Goal: Task Accomplishment & Management: Complete application form

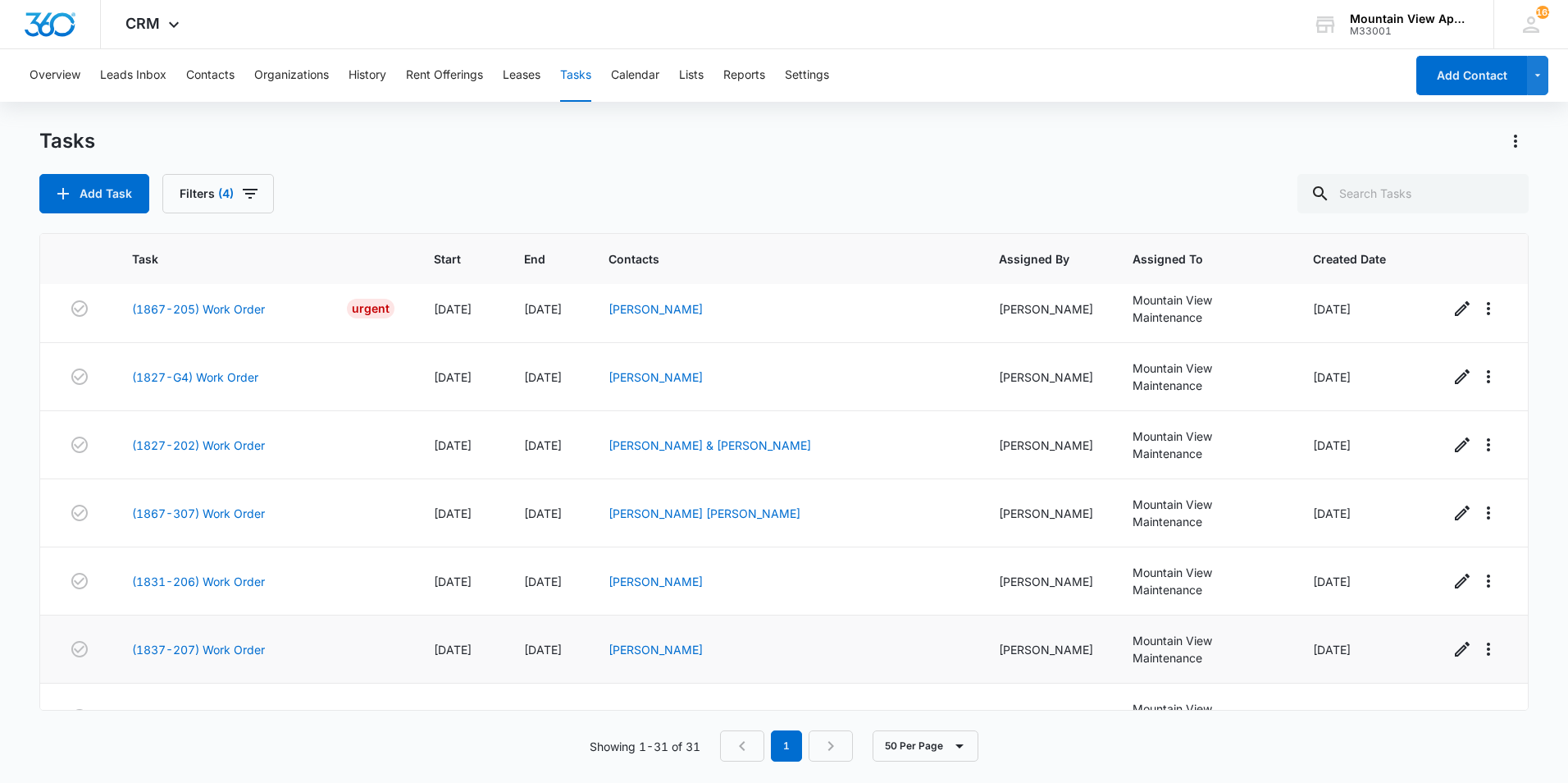
scroll to position [1464, 0]
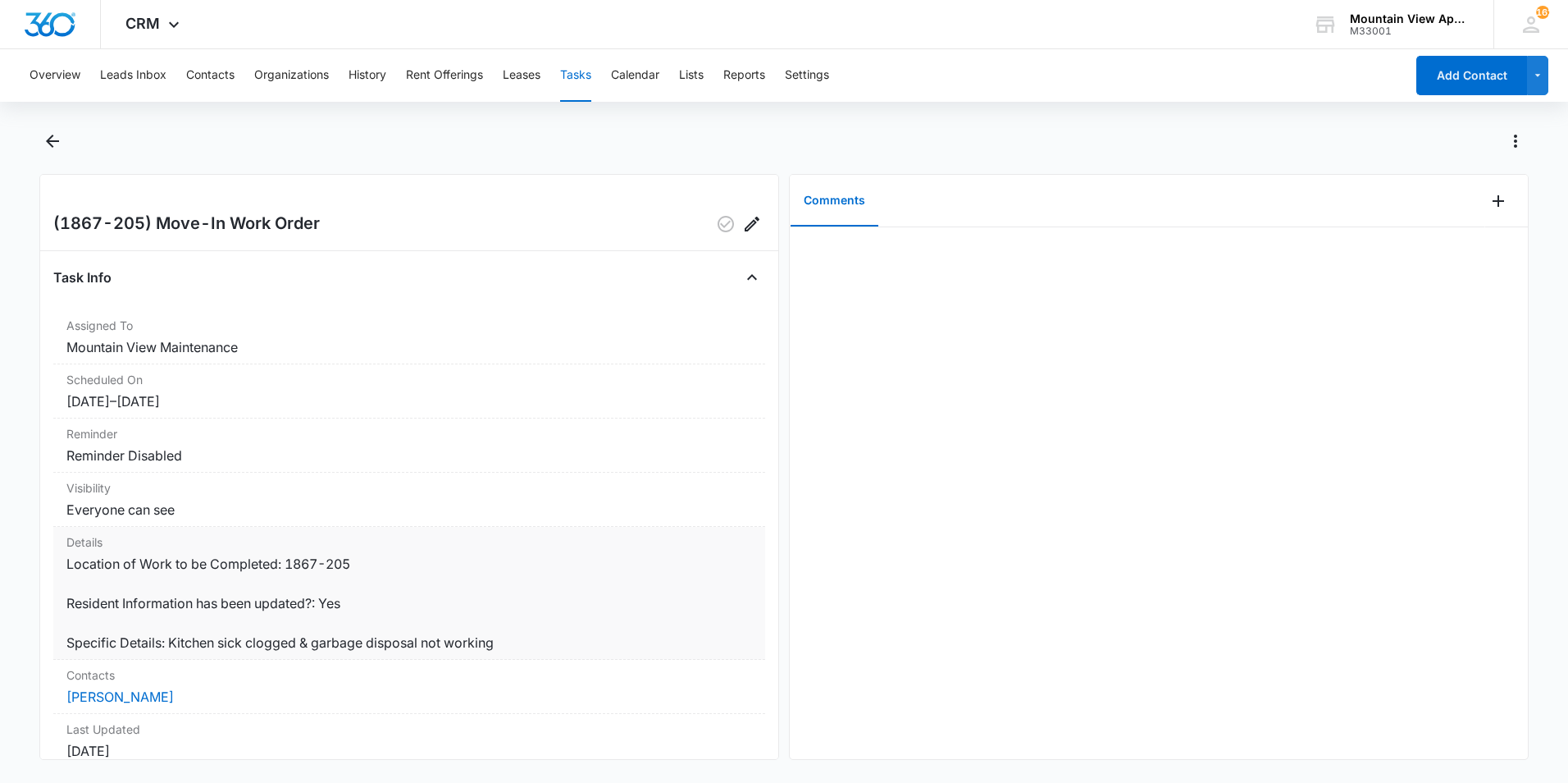
click at [390, 647] on dd "Location of Work to be Completed: 1867-205 Resident Information has been update…" at bounding box center [409, 603] width 686 height 98
click at [56, 147] on icon "Back" at bounding box center [53, 141] width 20 height 20
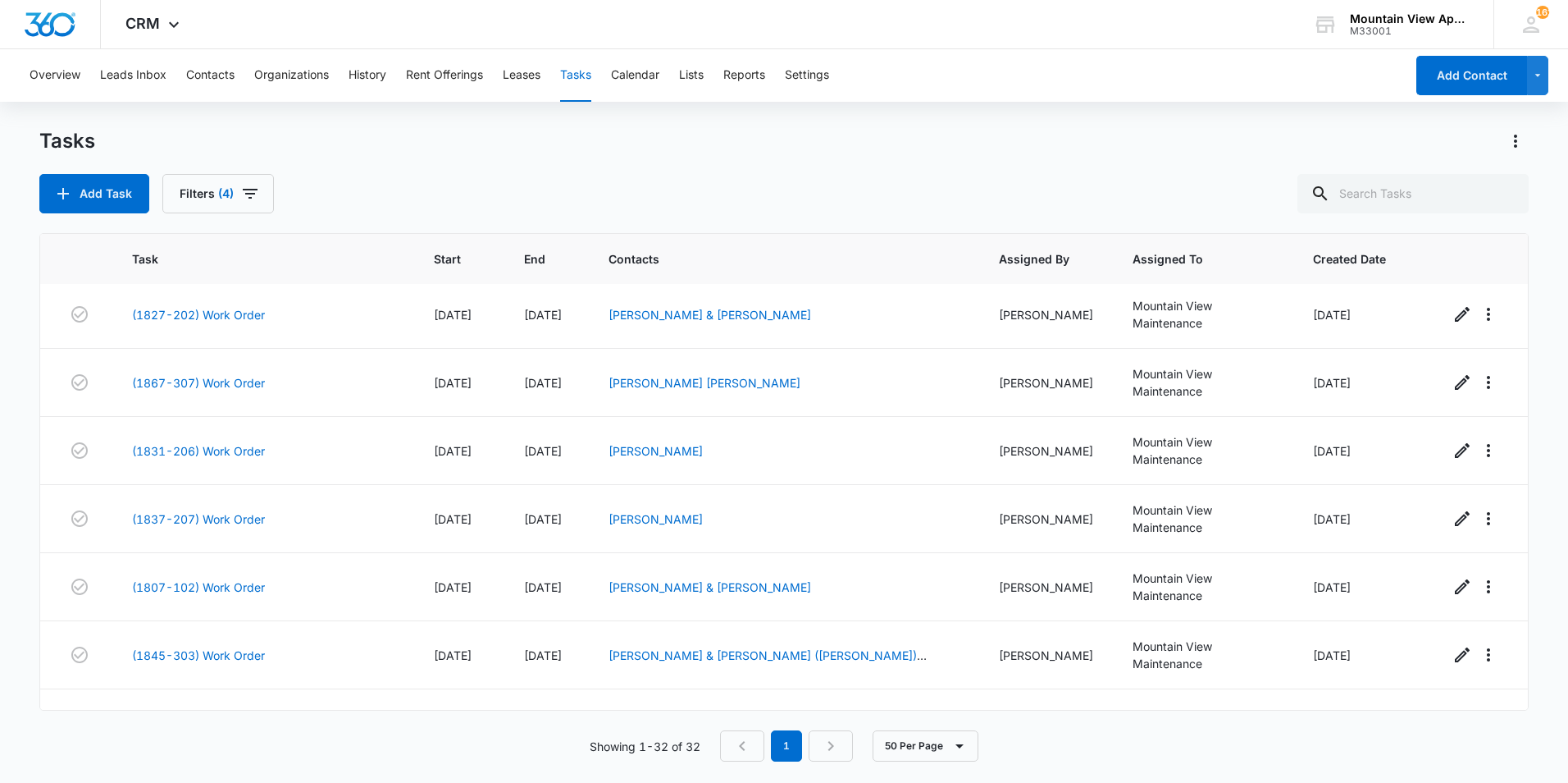
scroll to position [1525, 0]
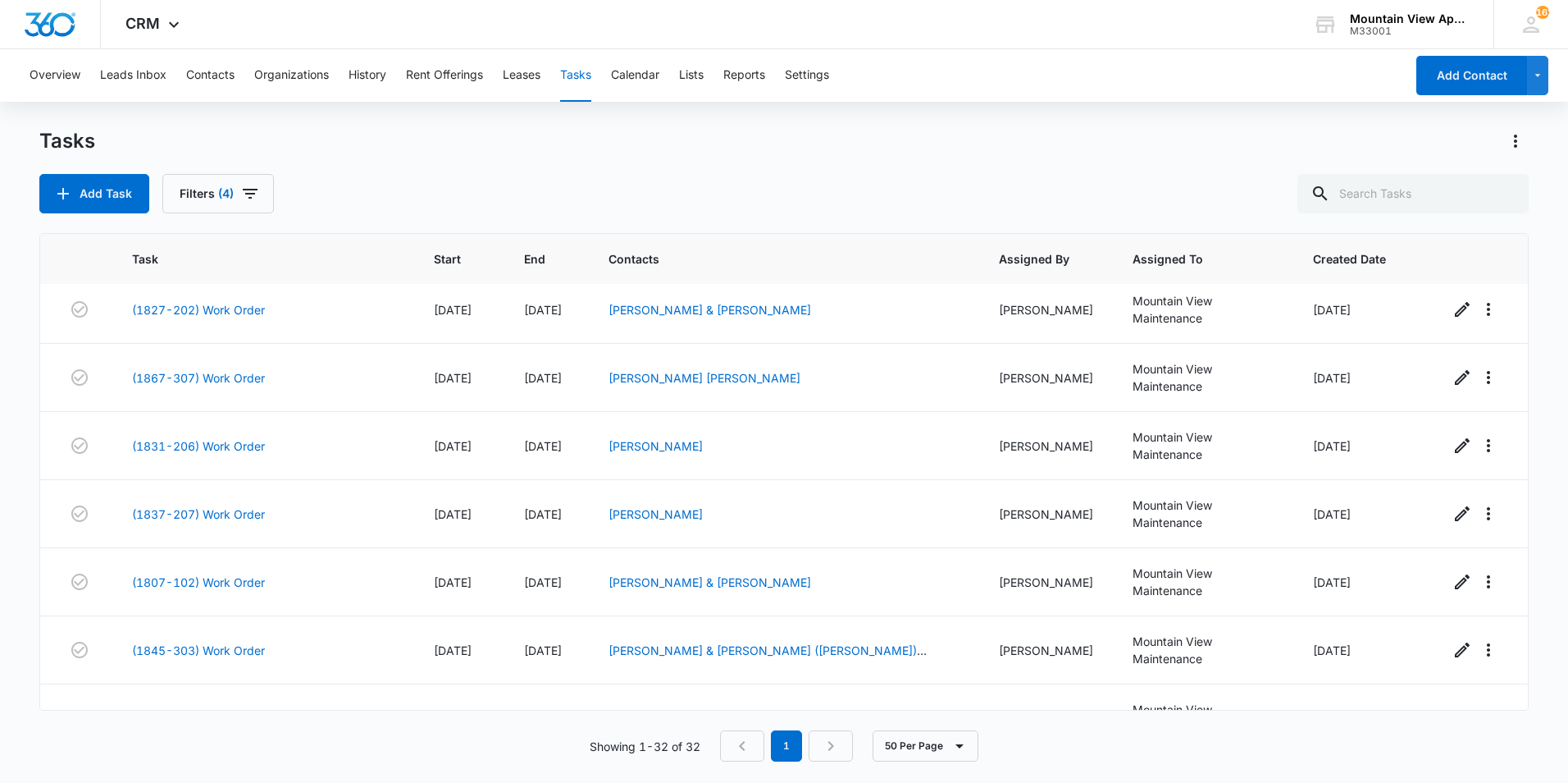
click at [249, 778] on link "(1807-205) Work Order" at bounding box center [198, 786] width 133 height 17
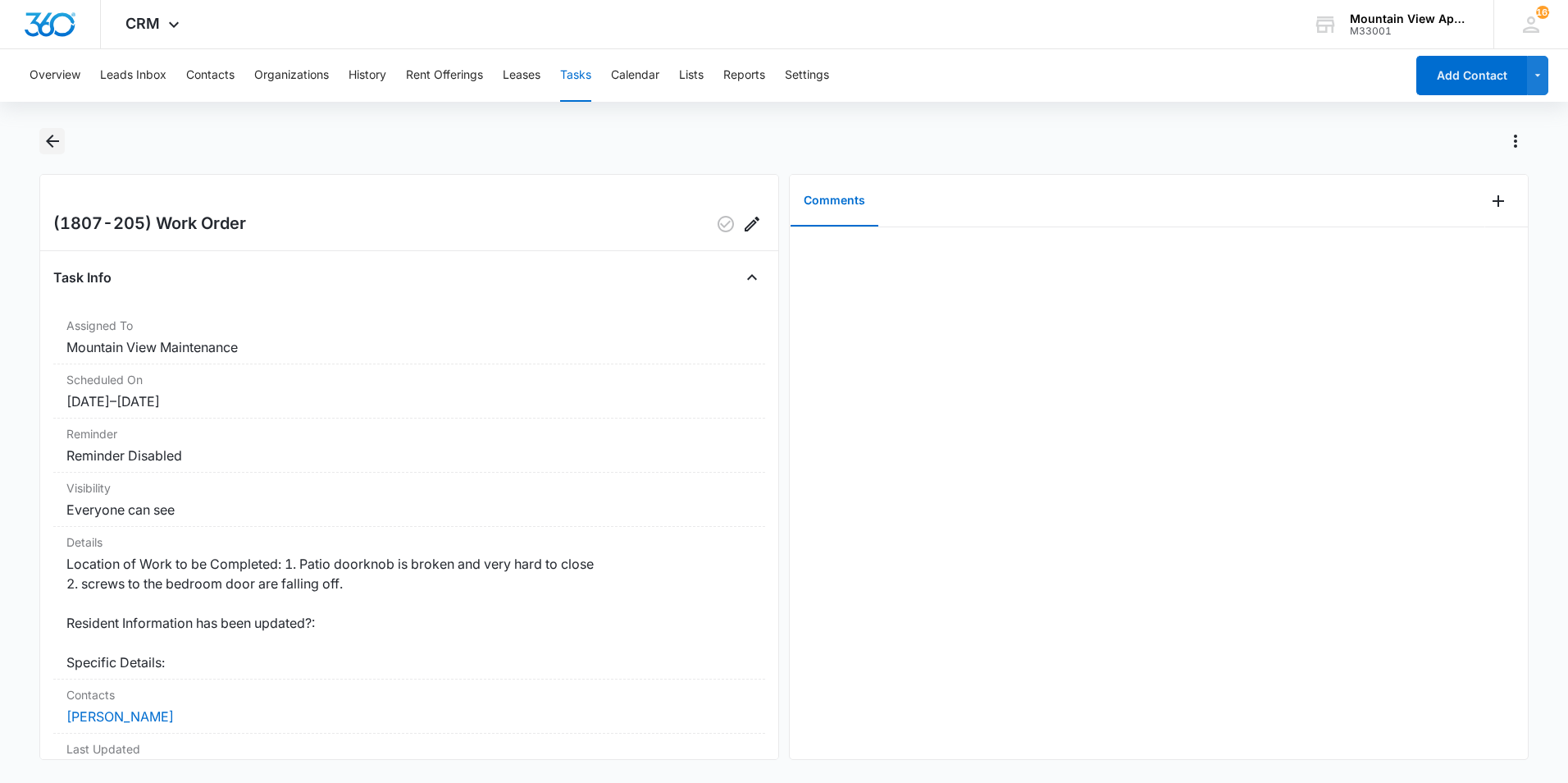
click at [47, 144] on icon "Back" at bounding box center [53, 141] width 20 height 20
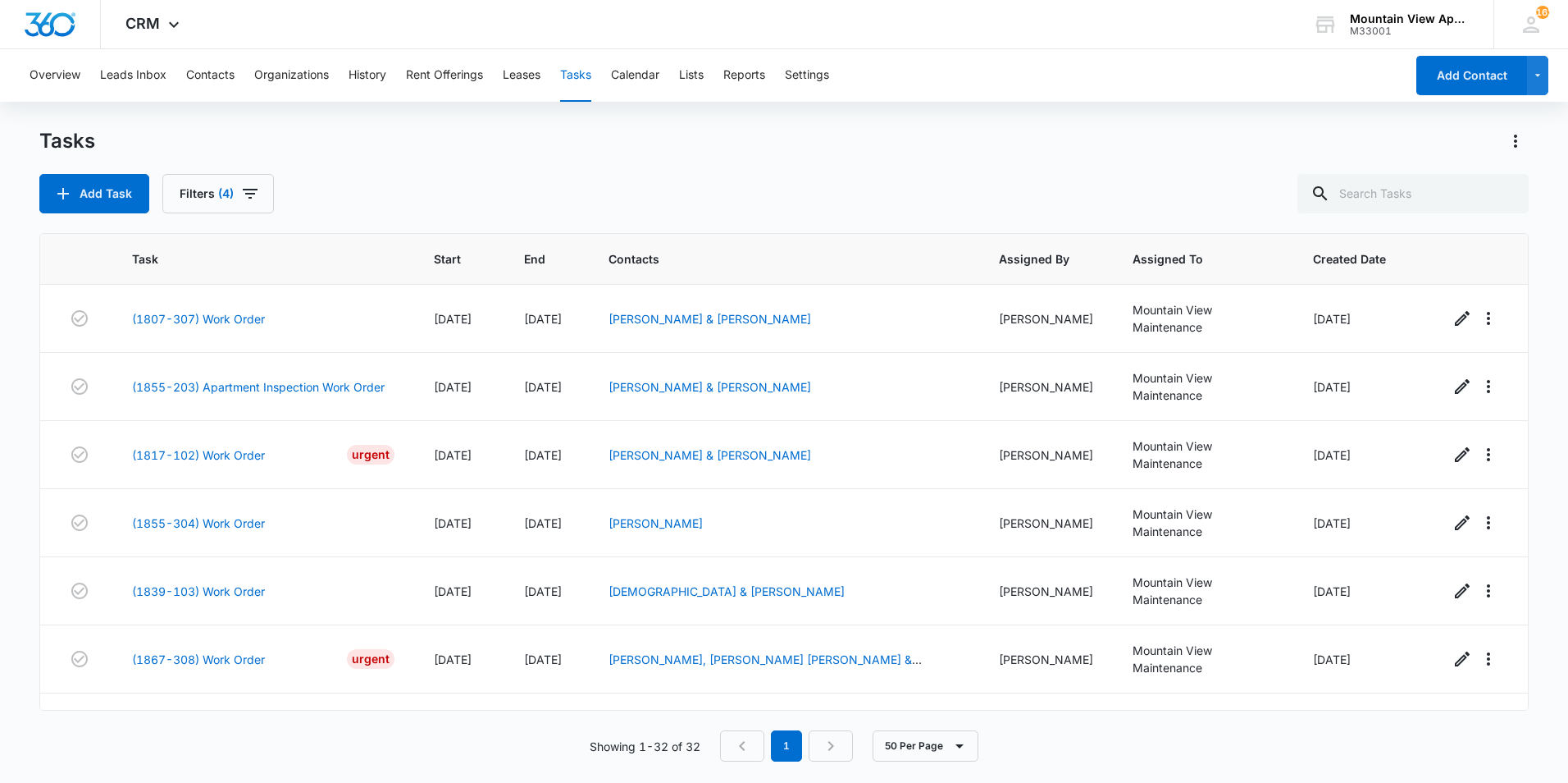
click at [527, 137] on div "Tasks" at bounding box center [784, 140] width 1489 height 26
click at [112, 206] on button "Add Task" at bounding box center [94, 194] width 110 height 39
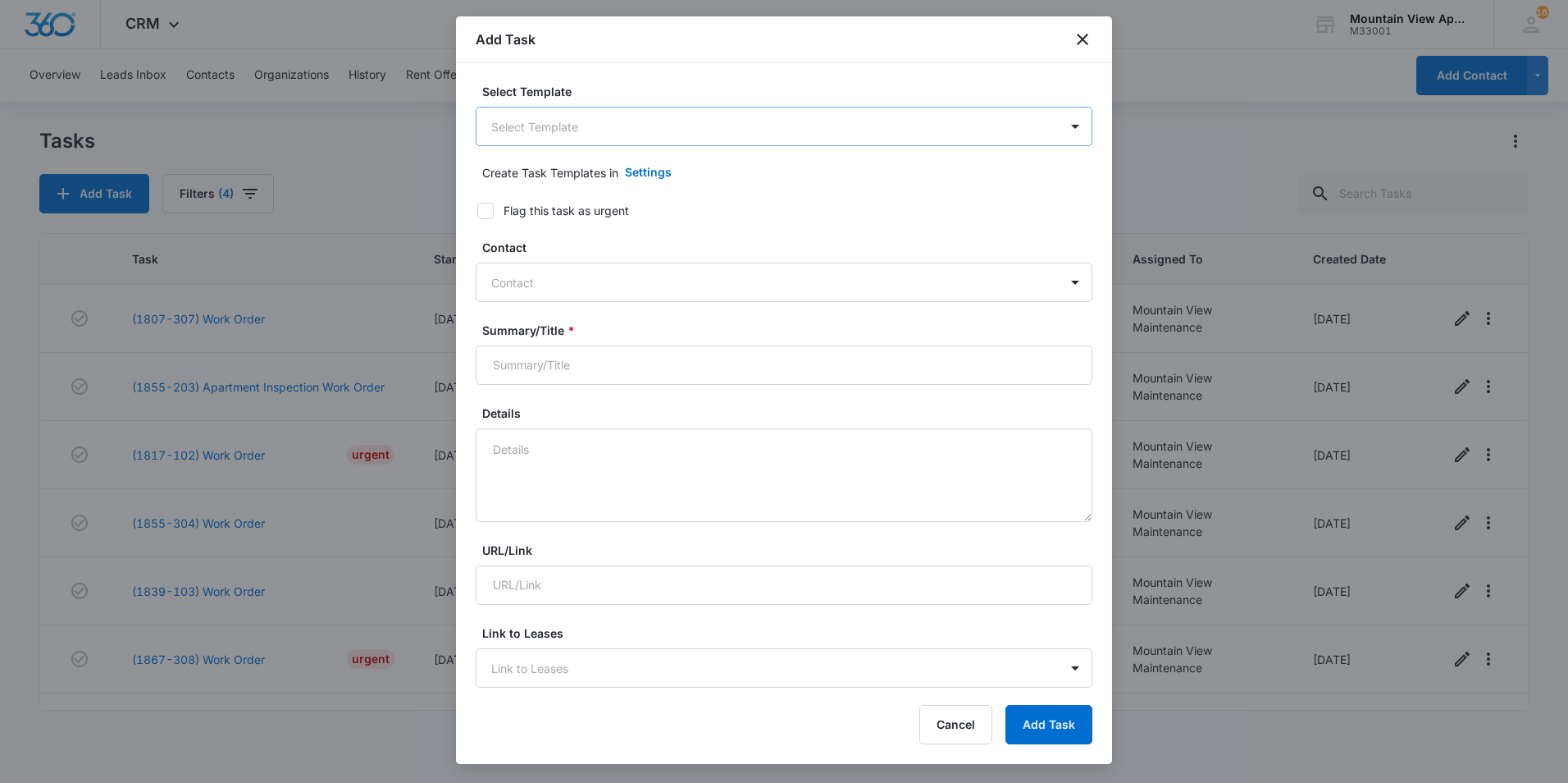
click at [707, 138] on body "CRM Apps Reputation Websites Forms CRM Email Social Content Ads Intelligence Fi…" at bounding box center [784, 392] width 1568 height 783
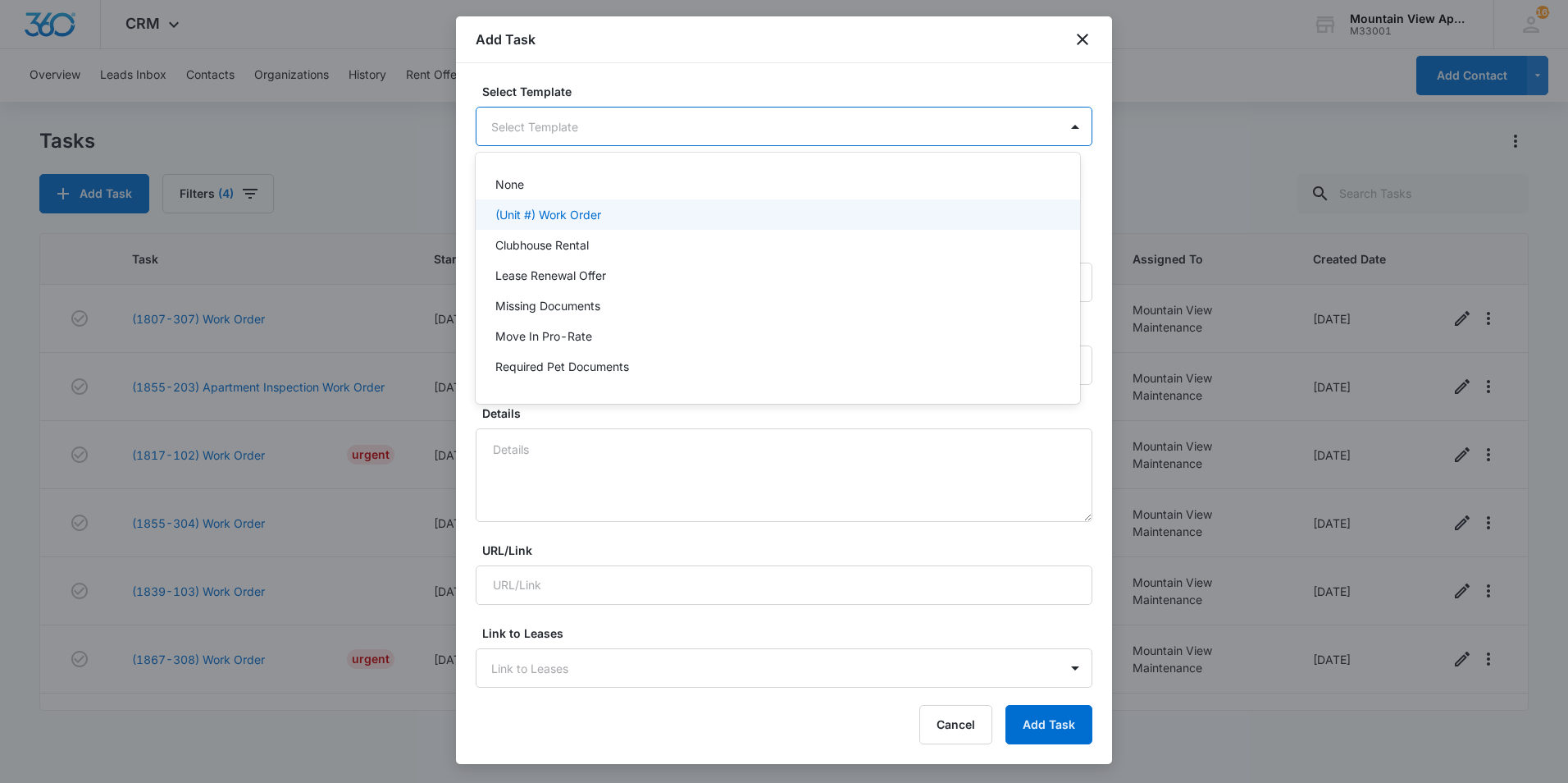
click at [578, 212] on p "(Unit #) Work Order" at bounding box center [549, 214] width 105 height 17
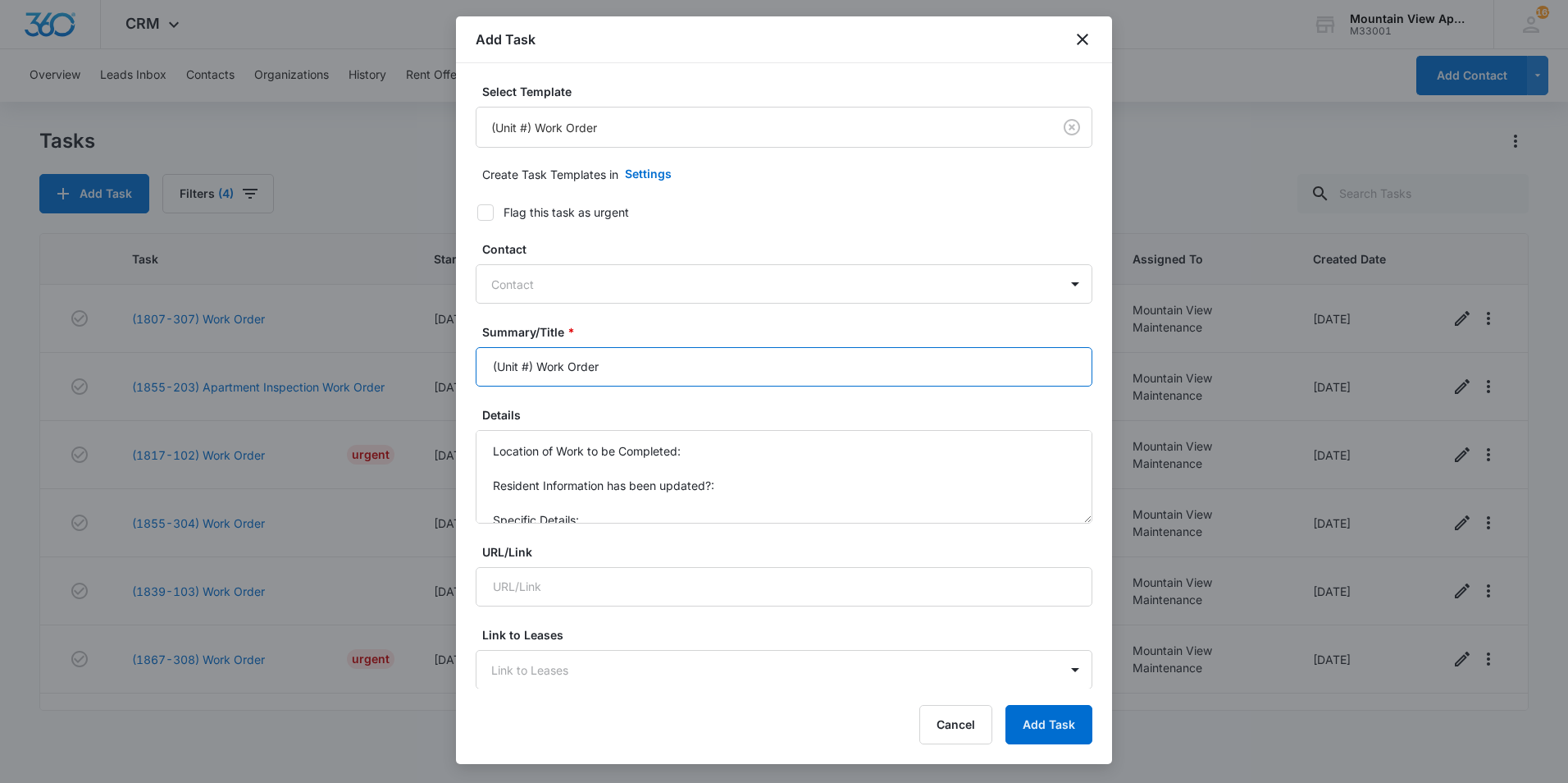
click at [525, 364] on input "(Unit #) Work Order" at bounding box center [784, 366] width 616 height 39
click at [529, 365] on input "(Unit #) Work Order" at bounding box center [784, 366] width 616 height 39
type input "(1833-105) Work Order"
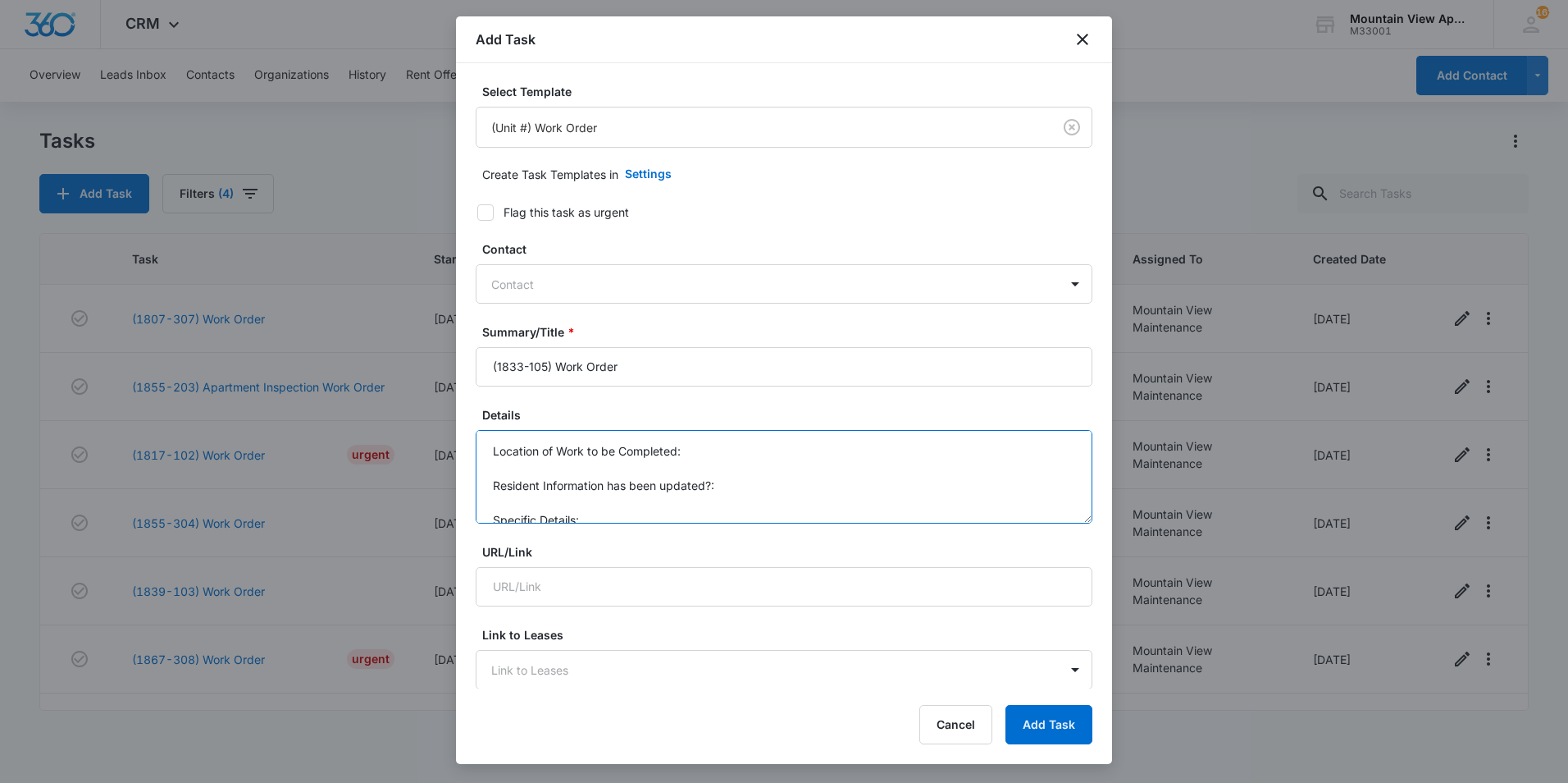
click at [722, 449] on textarea "Location of Work to be Completed: Resident Information has been updated?: Speci…" at bounding box center [784, 476] width 616 height 94
click at [722, 417] on label "Details" at bounding box center [791, 414] width 616 height 17
click at [722, 430] on textarea "Location of Work to be Completed:Kitchen Resident Information has been updated?…" at bounding box center [784, 476] width 616 height 94
click at [725, 498] on textarea "Location of Work to be Completed: Kitchen Resident Information has been updated…" at bounding box center [784, 476] width 616 height 94
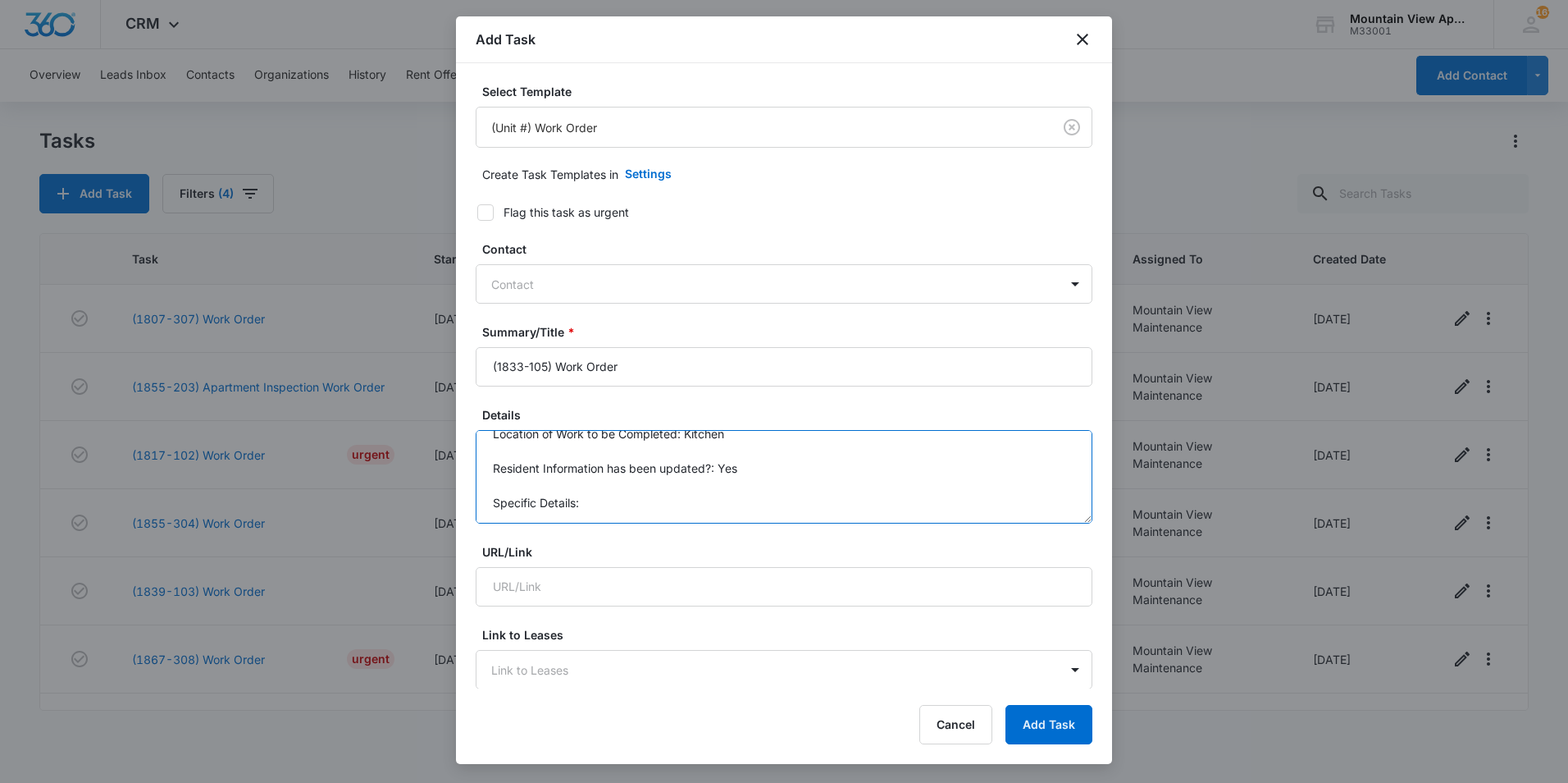
click at [631, 486] on textarea "Location of Work to be Completed: Kitchen Resident Information has been updated…" at bounding box center [784, 476] width 616 height 94
click at [696, 505] on textarea "Location of Work to be Completed: Kitchen Resident Information has been updated…" at bounding box center [784, 476] width 616 height 94
click at [595, 506] on textarea "Location of Work to be Completed: Kitchen Resident Information has been updated…" at bounding box center [784, 476] width 616 height 94
type textarea "Location of Work to be Completed: Kitchen Resident Information has been updated…"
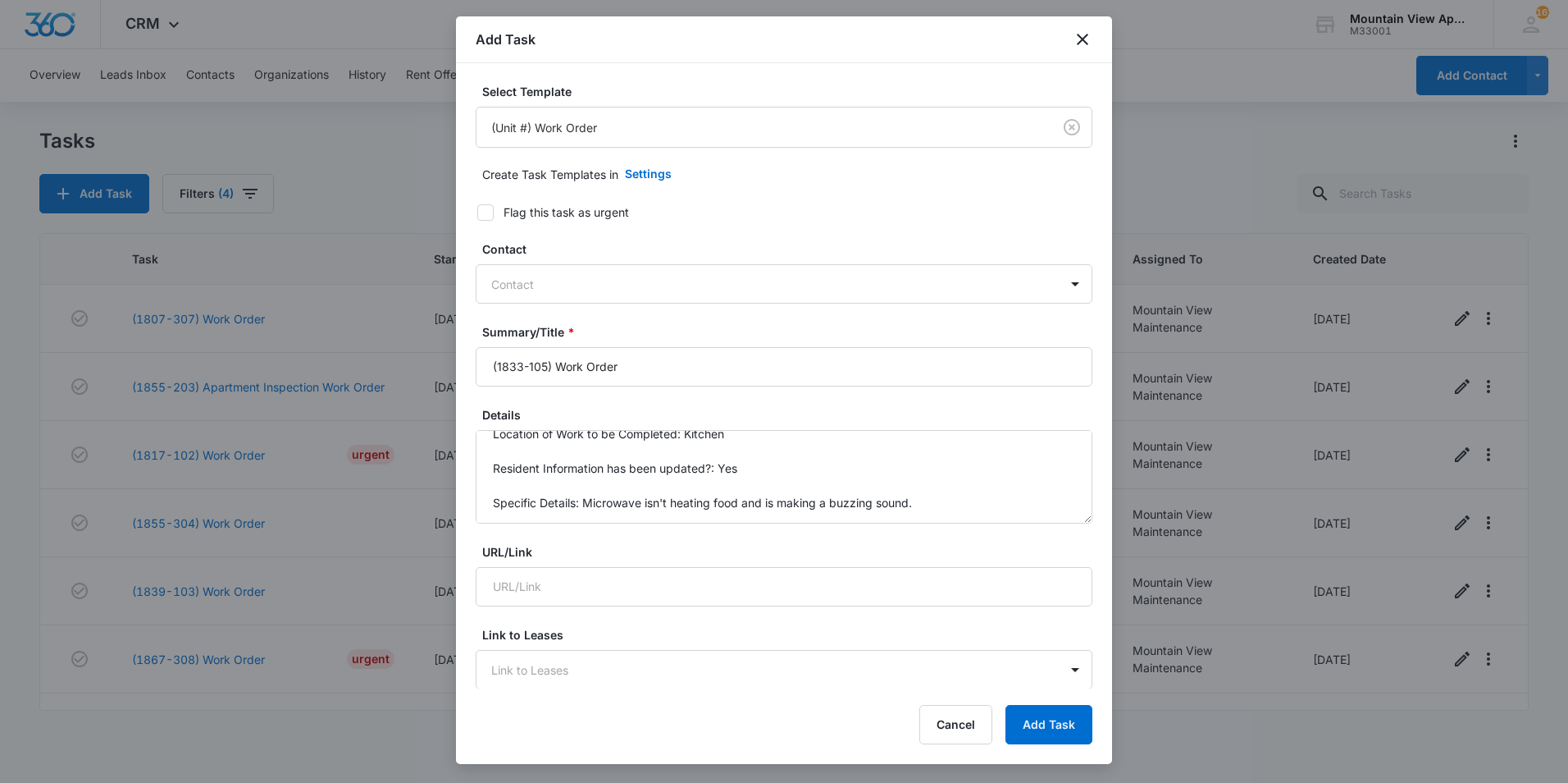
click at [733, 553] on label "URL/Link" at bounding box center [791, 551] width 616 height 17
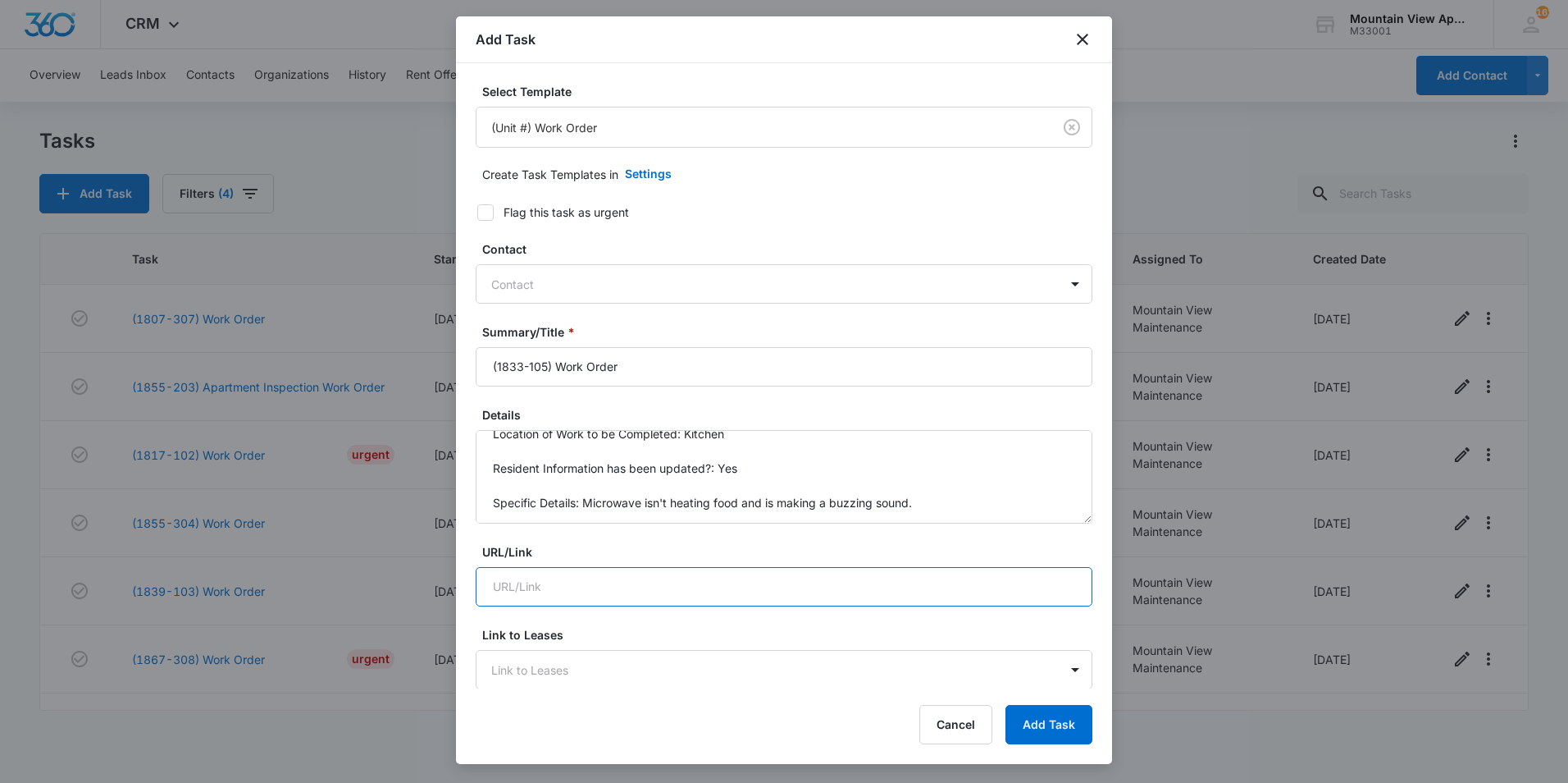
click at [733, 567] on input "URL/Link" at bounding box center [784, 586] width 616 height 39
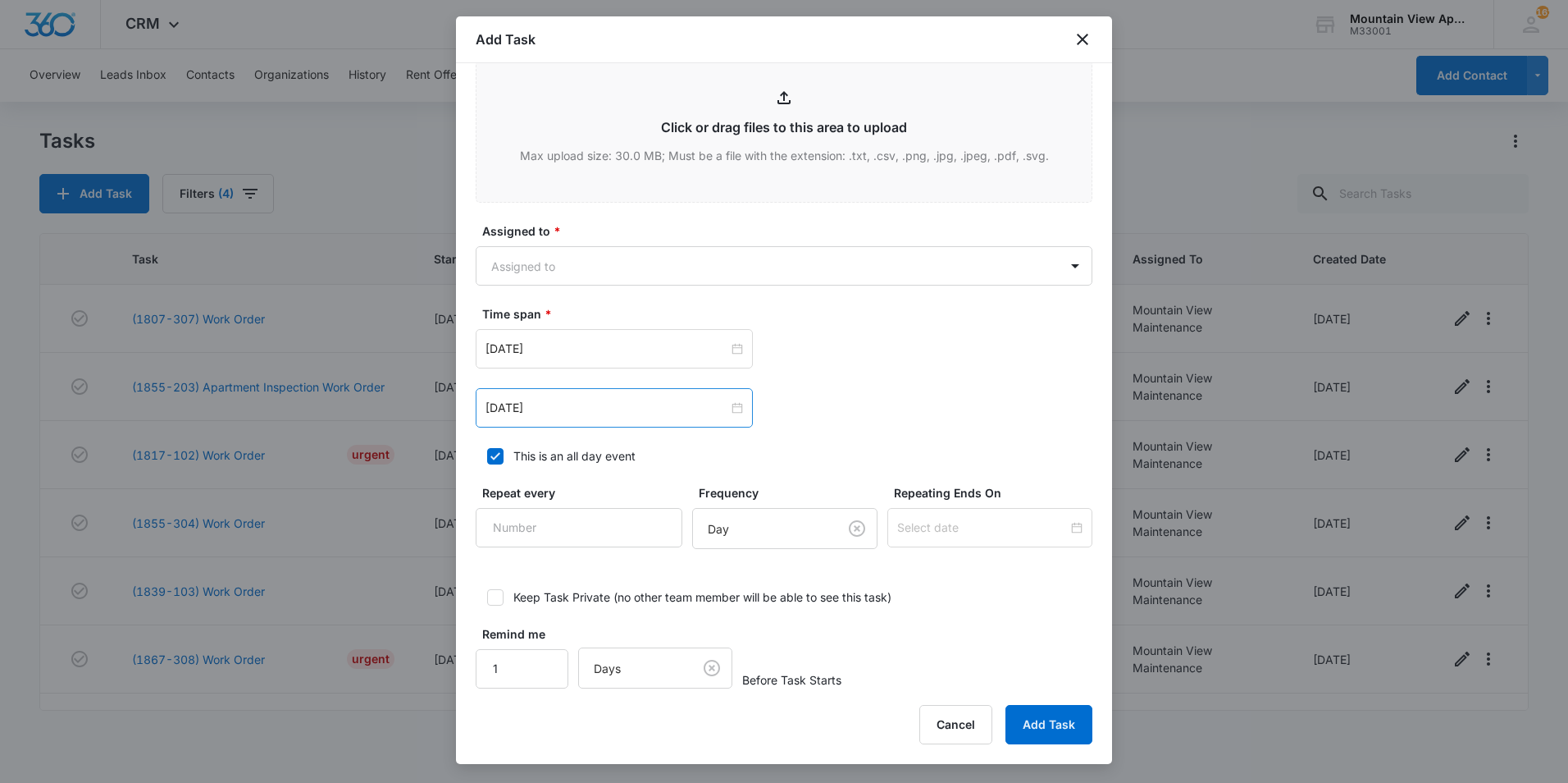
scroll to position [849, 0]
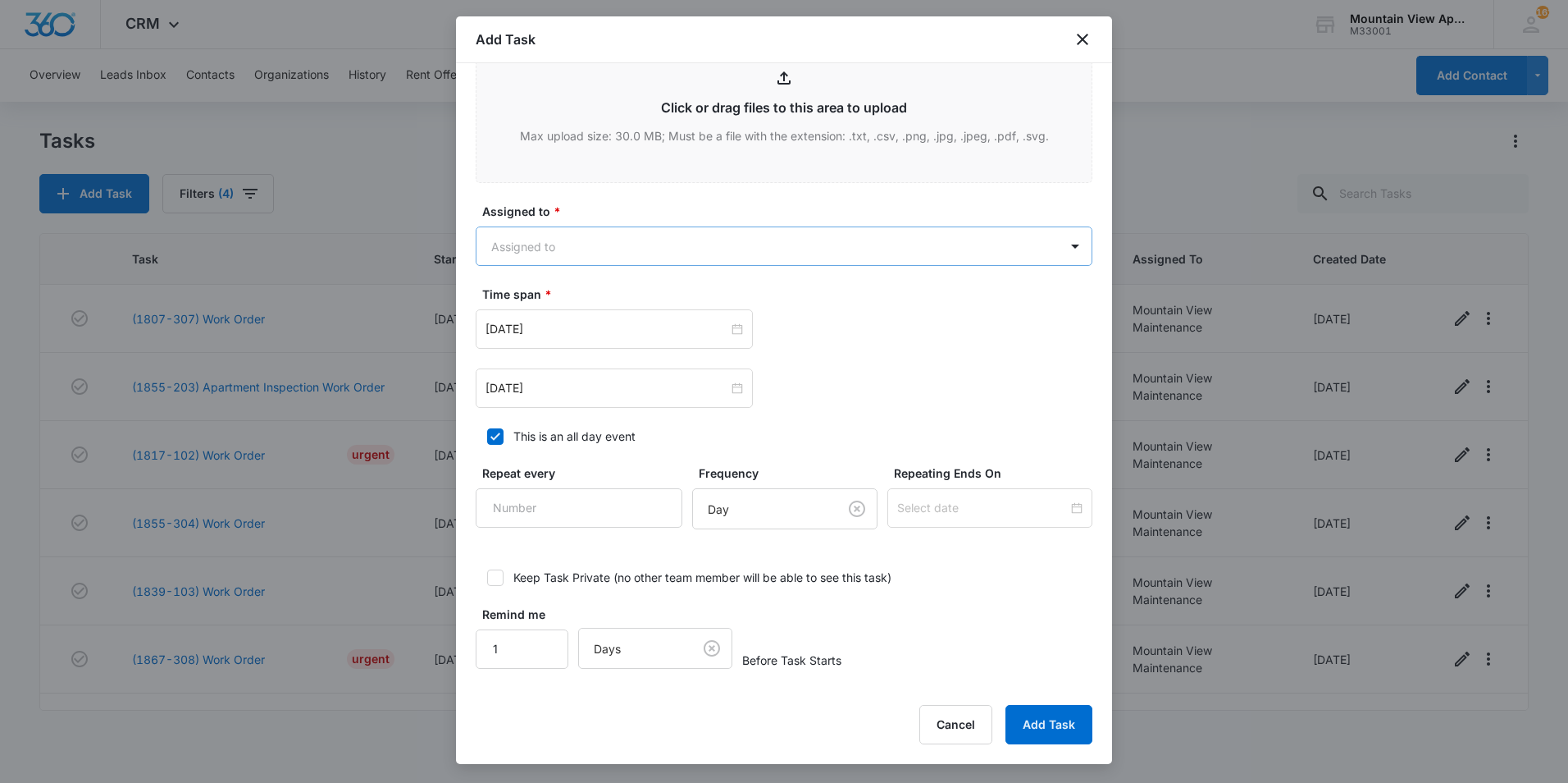
click at [606, 246] on body "CRM Apps Reputation Websites Forms CRM Email Social Content Ads Intelligence Fi…" at bounding box center [784, 392] width 1568 height 783
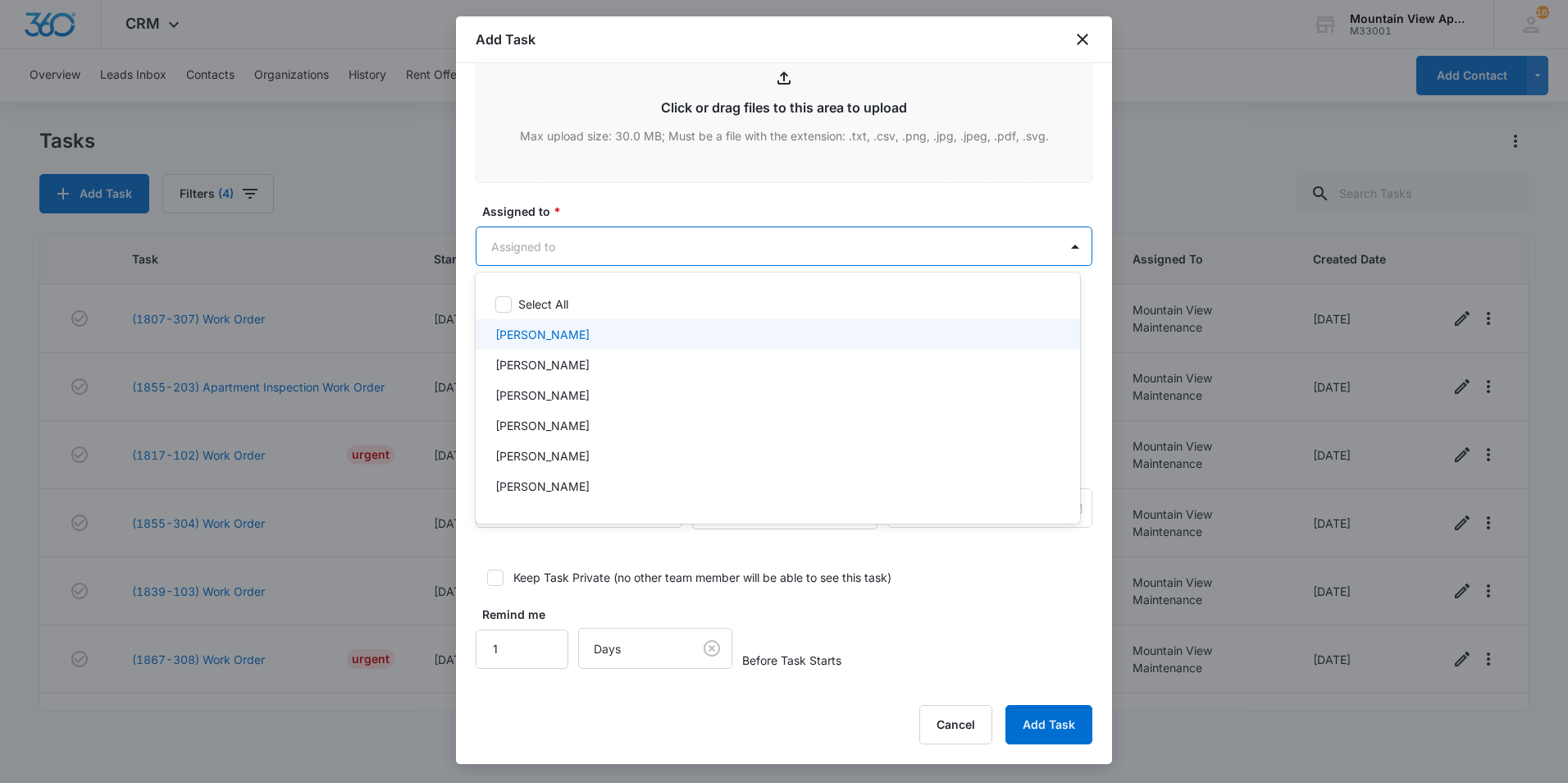
click at [532, 336] on p "[PERSON_NAME]" at bounding box center [543, 333] width 95 height 17
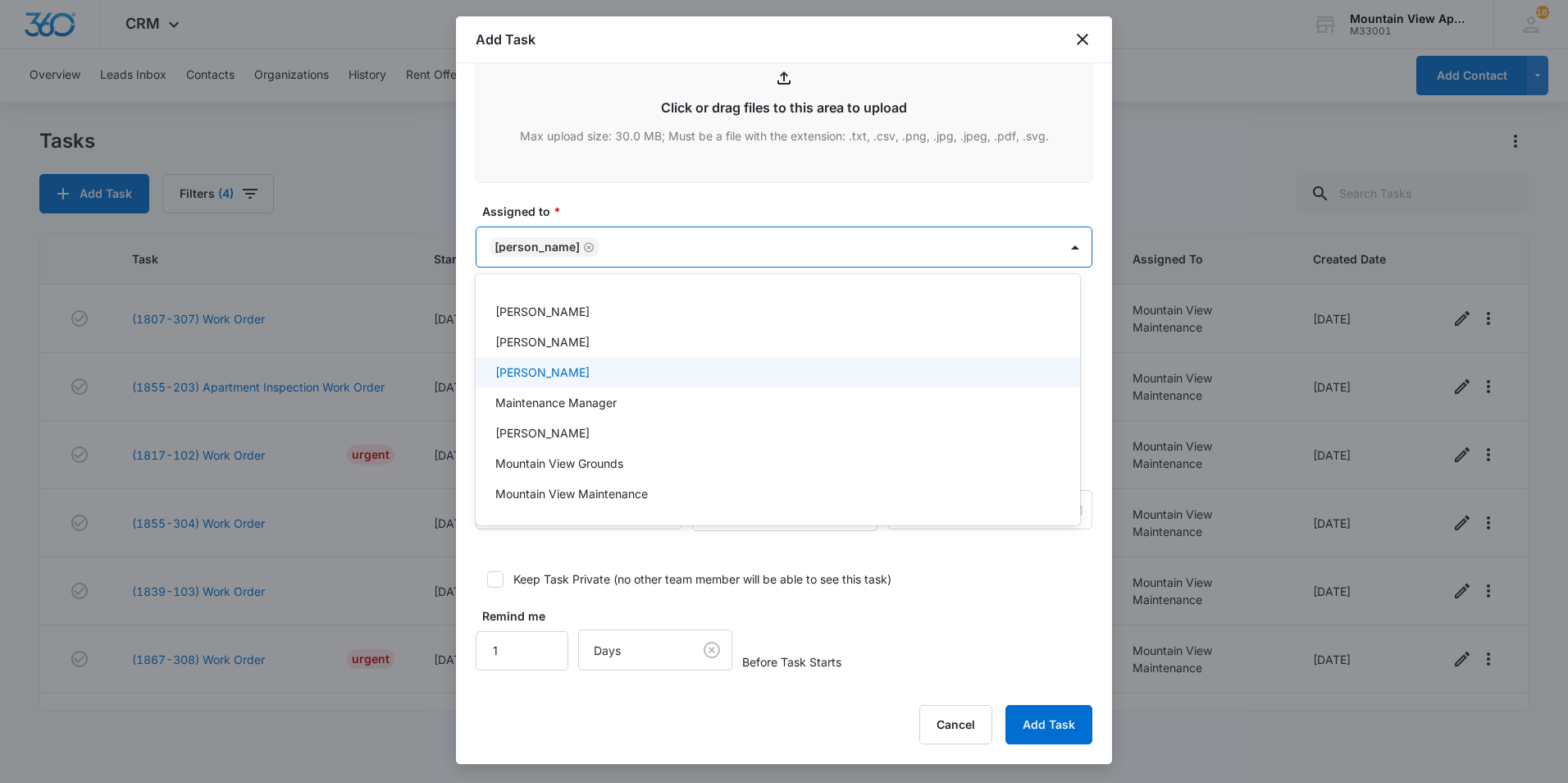
scroll to position [328, 0]
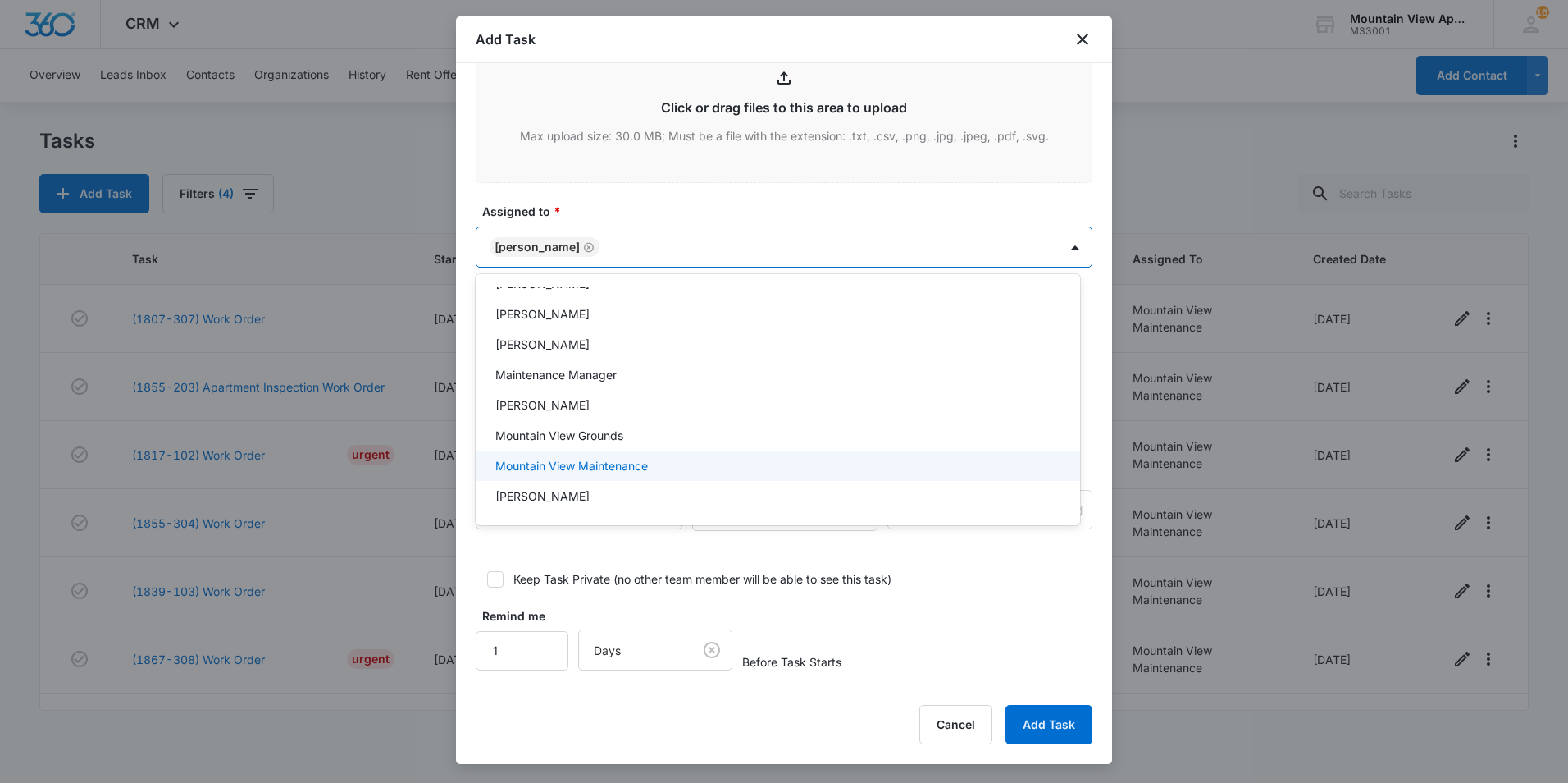
click at [573, 466] on p "Mountain View Maintenance" at bounding box center [572, 465] width 153 height 17
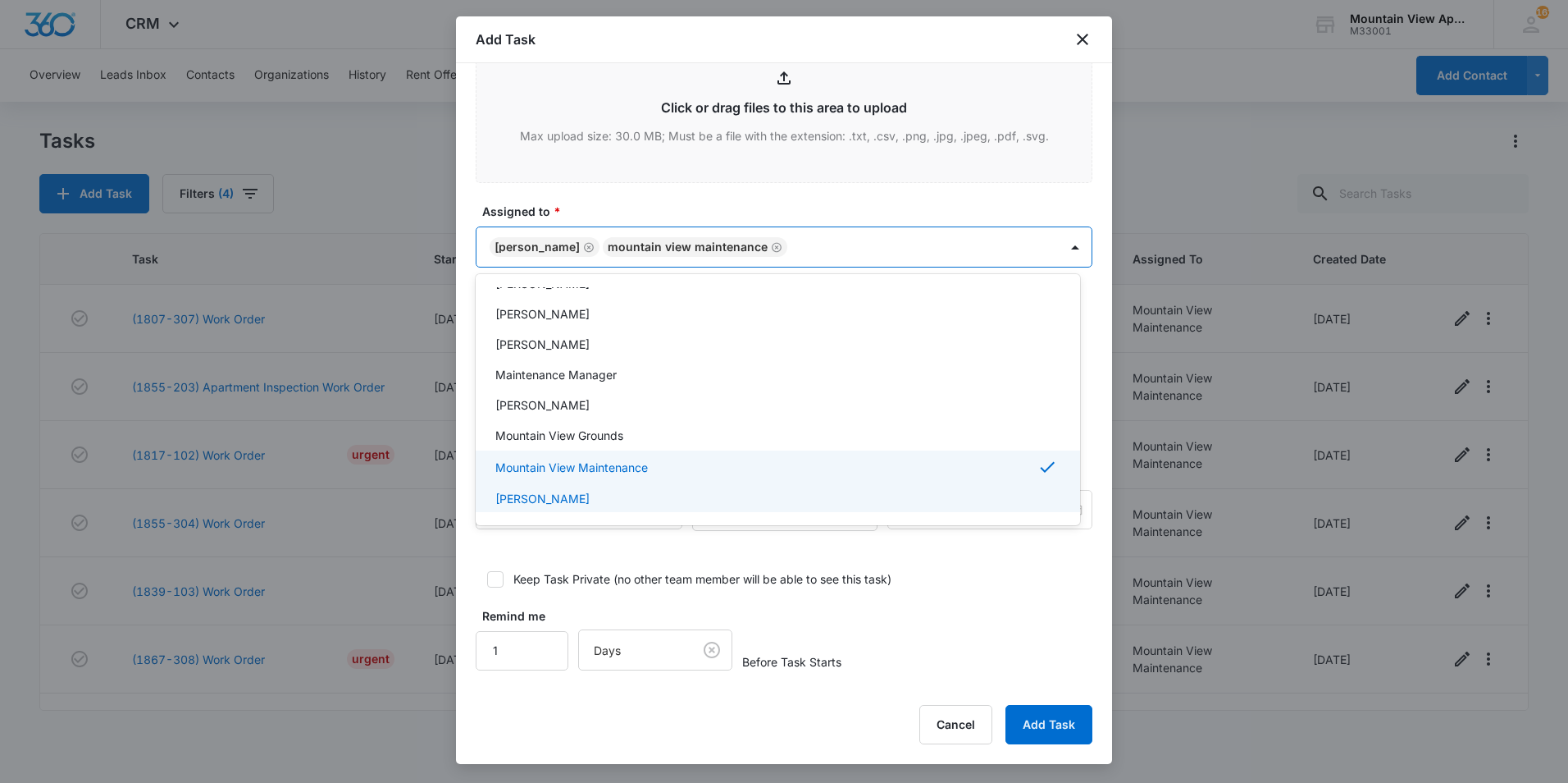
scroll to position [364, 0]
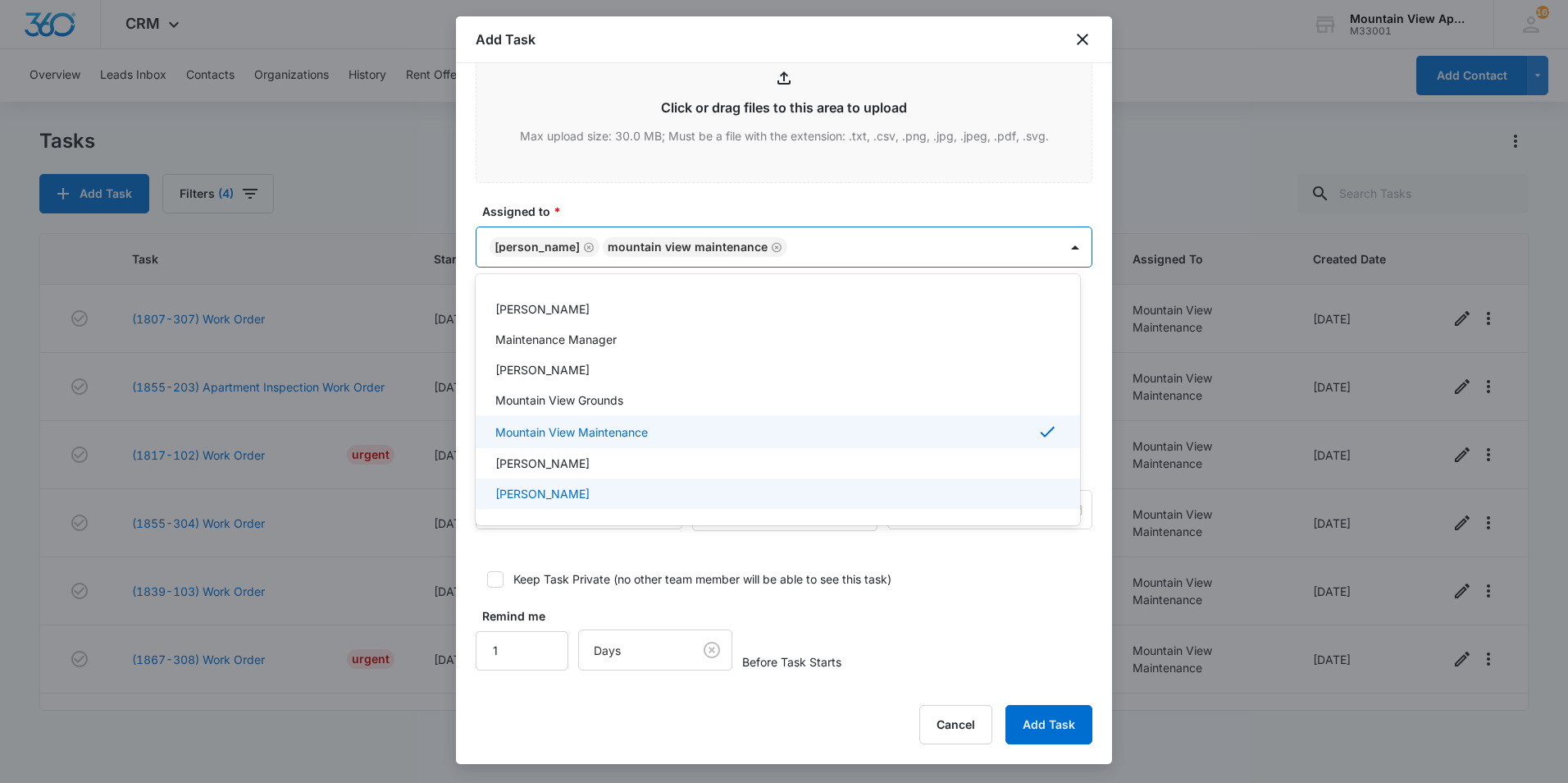
click at [1036, 556] on div at bounding box center [784, 392] width 1568 height 783
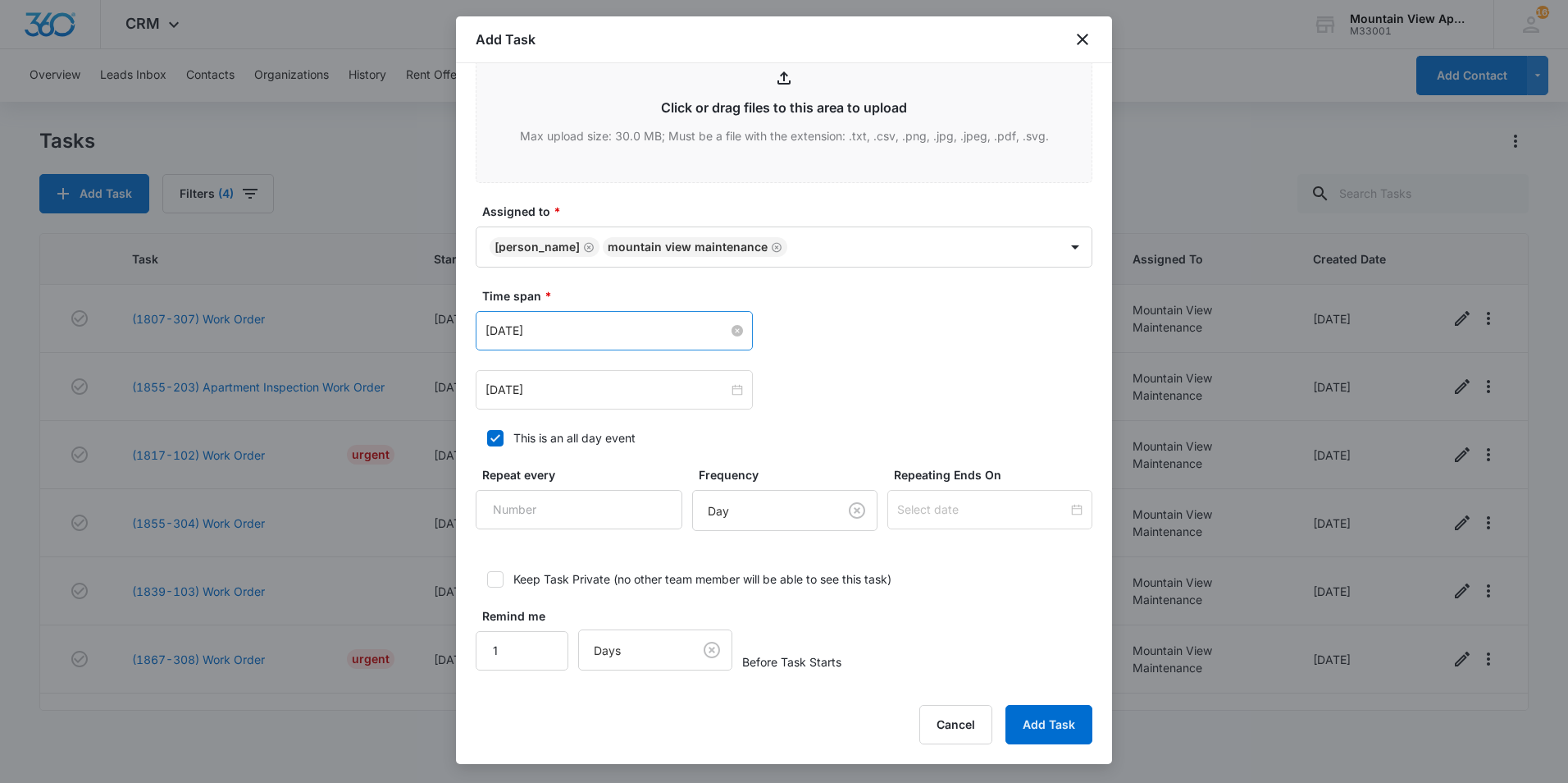
click at [518, 333] on input "May 16, 2023" at bounding box center [608, 331] width 243 height 18
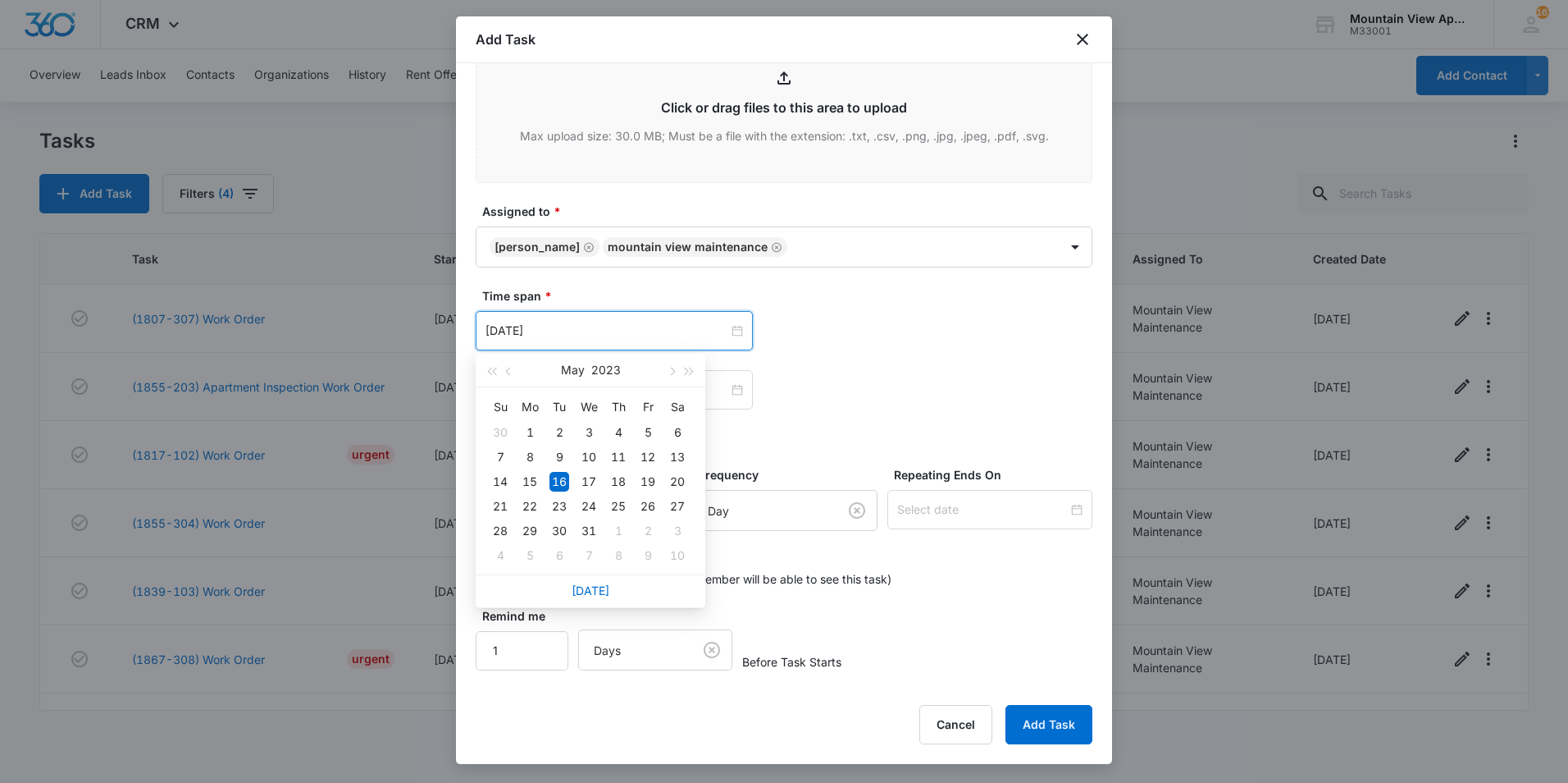
click at [777, 334] on div "May 16, 2023 May 2023 Su Mo Tu We Th Fr Sa 30 1 2 3 4 5 6 7 8 9 10 11 12 13 14 …" at bounding box center [630, 331] width 308 height 39
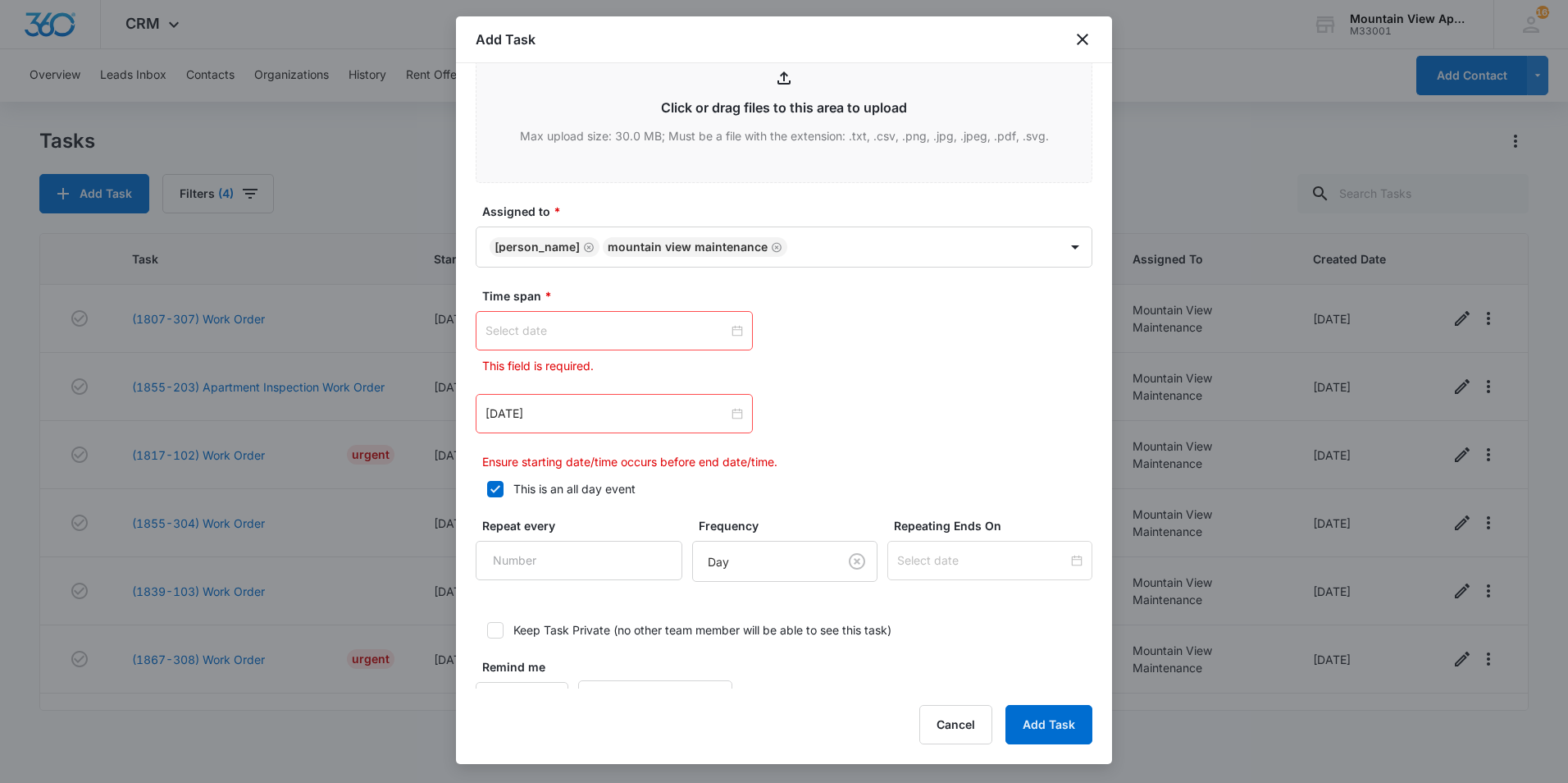
click at [733, 332] on div at bounding box center [615, 331] width 257 height 18
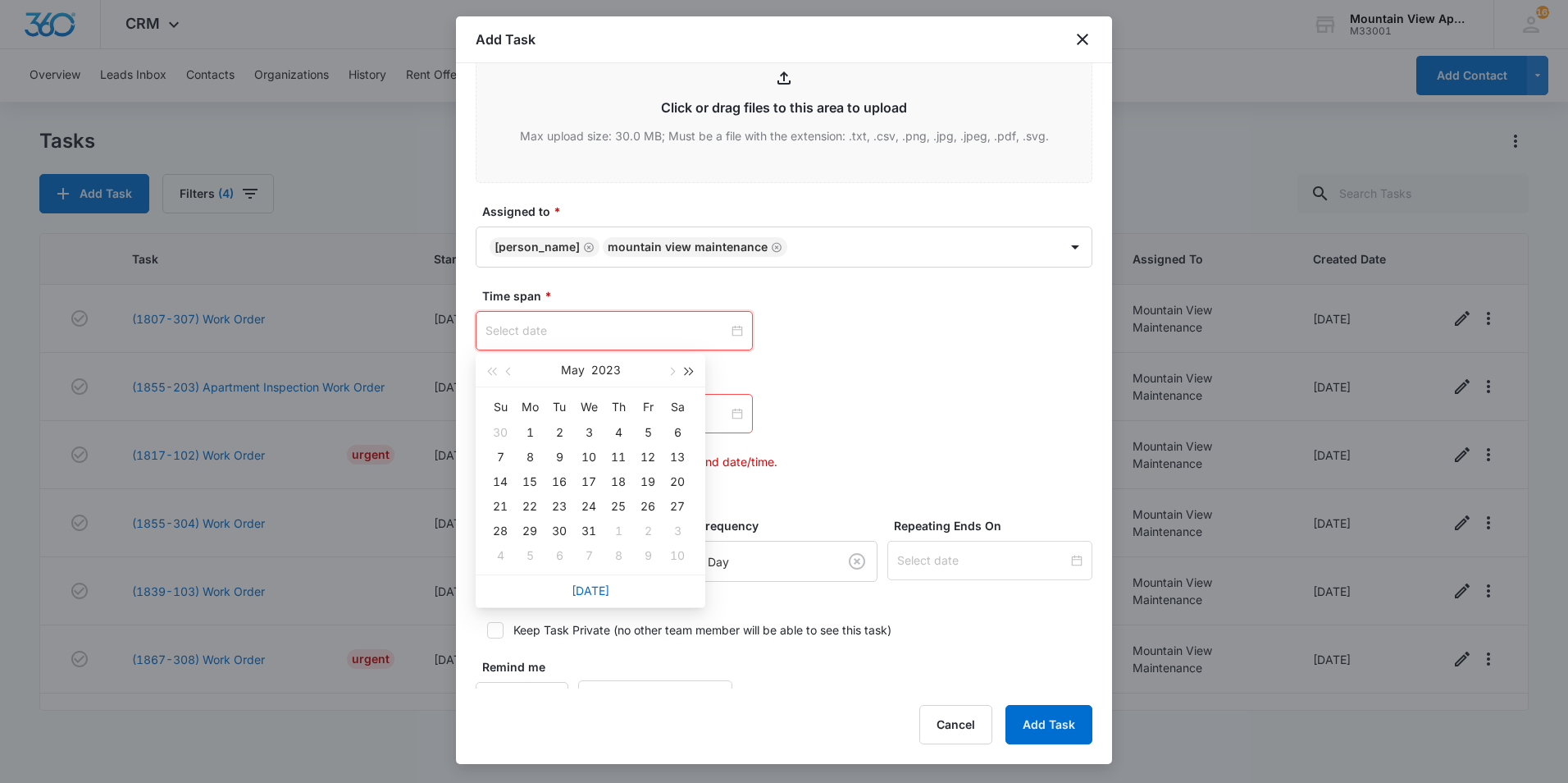
click at [690, 369] on span "button" at bounding box center [690, 371] width 8 height 8
click at [691, 369] on span "button" at bounding box center [690, 371] width 8 height 8
click at [670, 372] on span "button" at bounding box center [670, 371] width 8 height 8
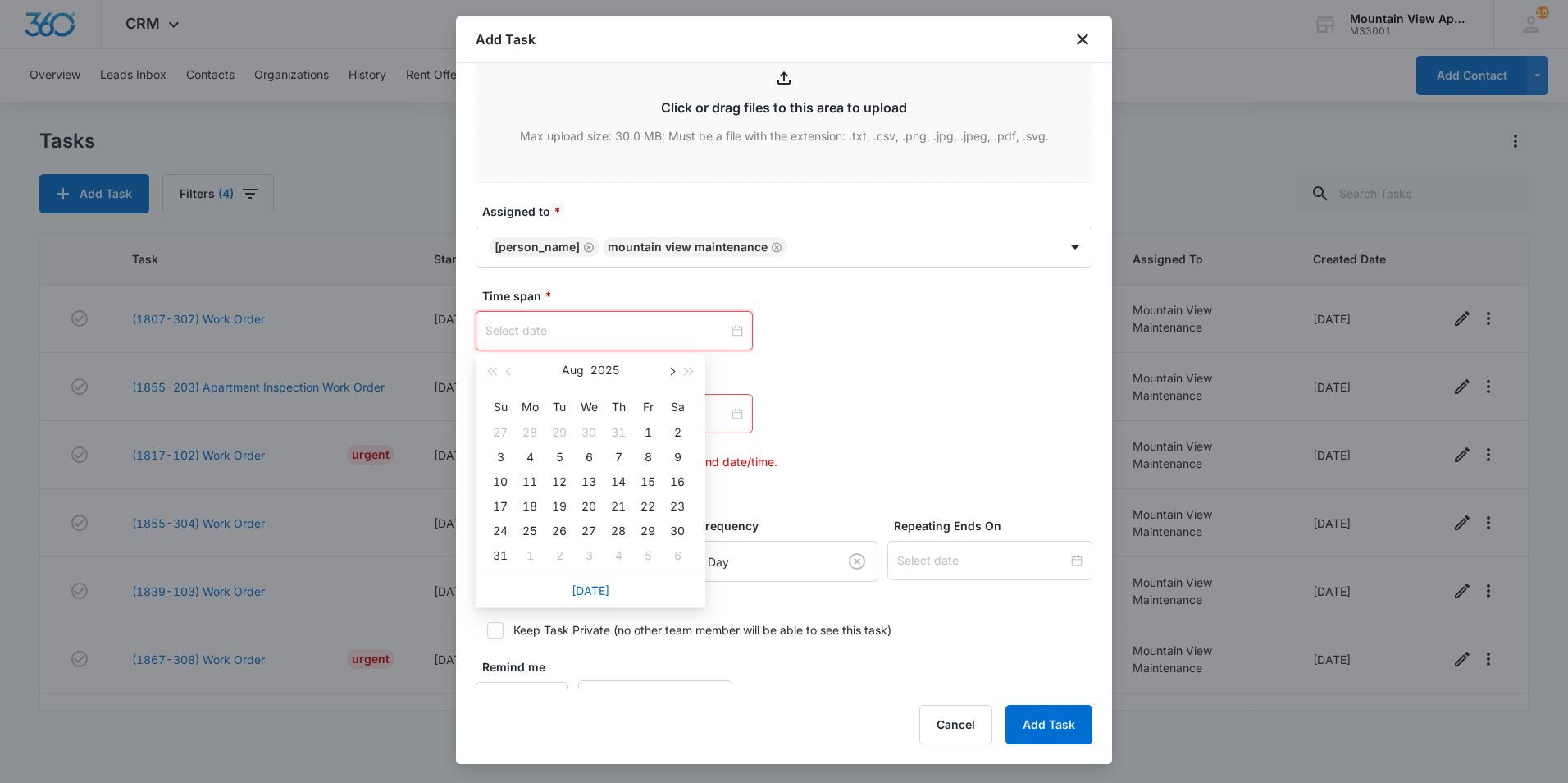
click at [671, 372] on span "button" at bounding box center [670, 371] width 8 height 8
type input "Sep 5, 2025"
click at [646, 432] on div "5" at bounding box center [648, 433] width 20 height 20
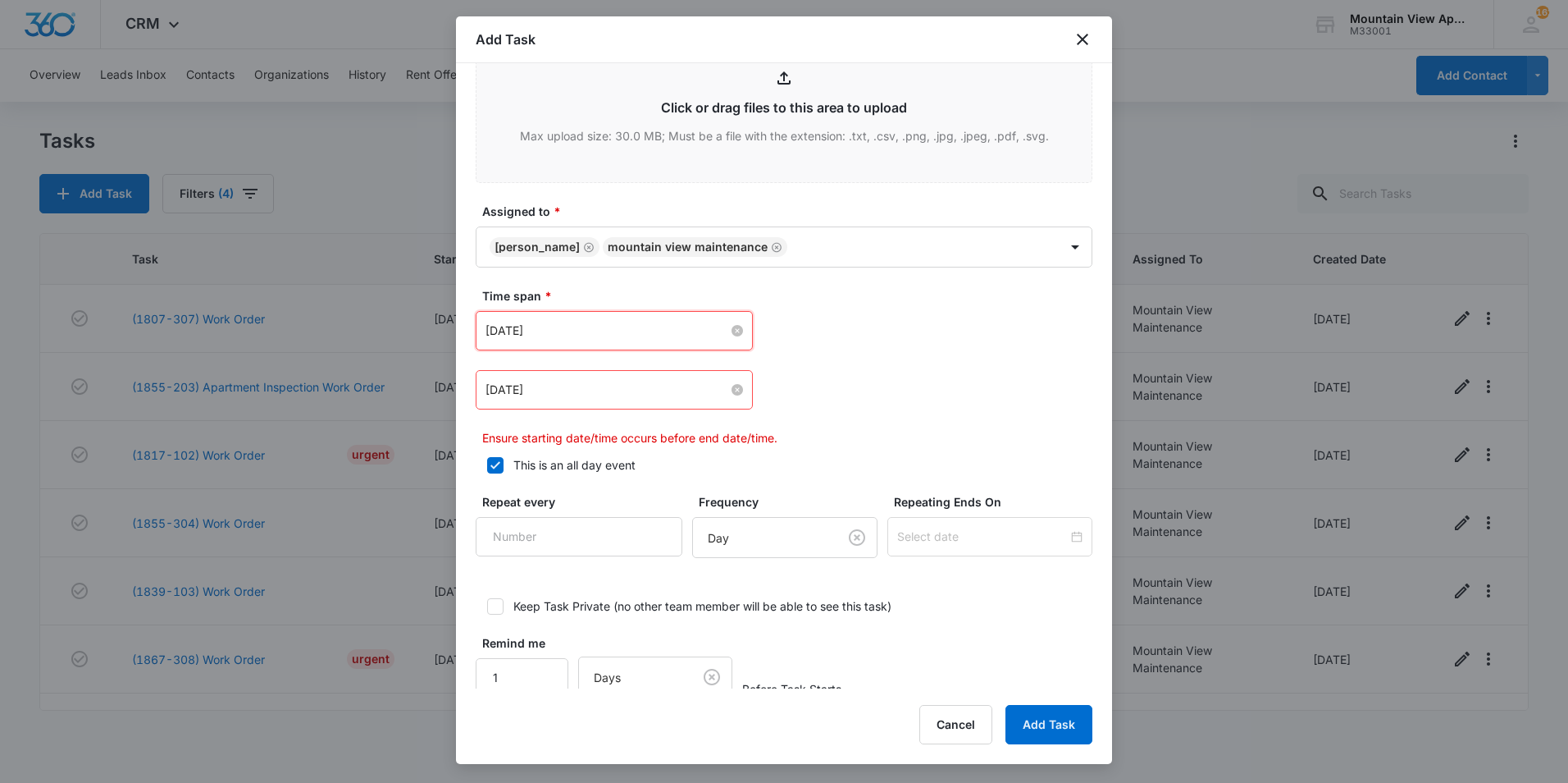
click at [623, 386] on input "May 16, 2023" at bounding box center [608, 390] width 243 height 18
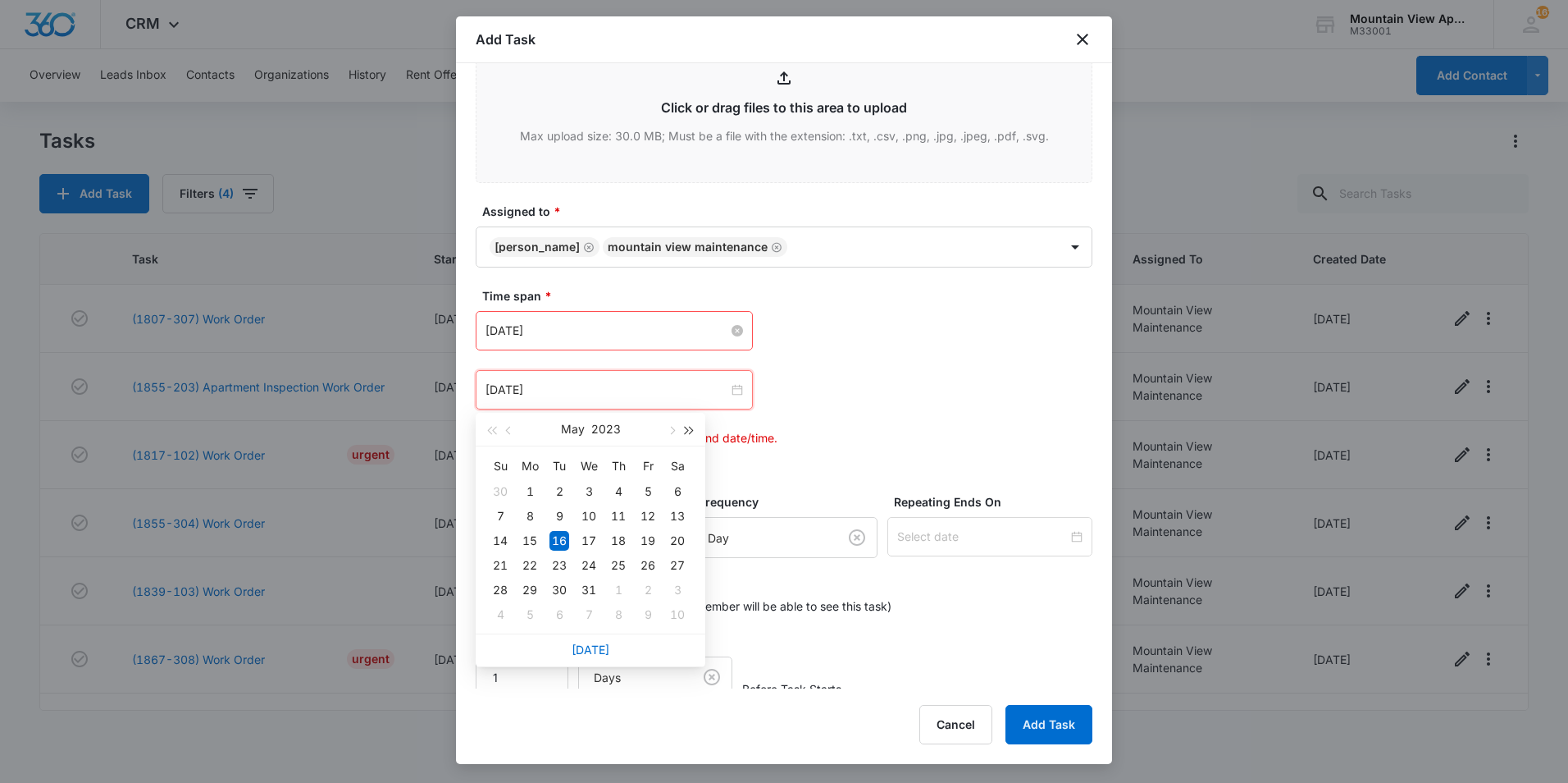
click at [686, 428] on span "button" at bounding box center [690, 430] width 8 height 8
click at [674, 430] on span "button" at bounding box center [670, 430] width 8 height 8
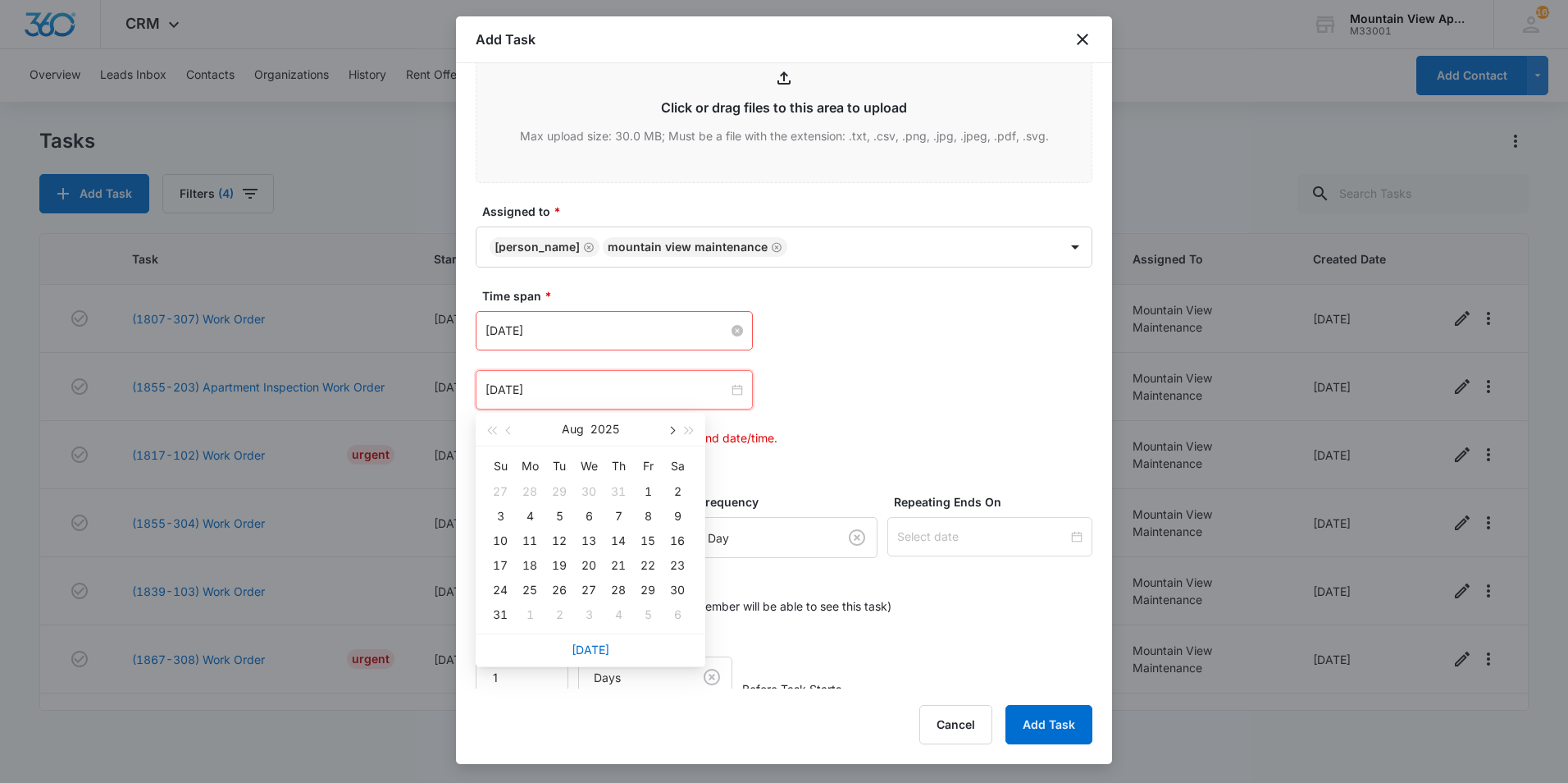
click at [674, 430] on span "button" at bounding box center [670, 430] width 8 height 8
type input "Sep 10, 2025"
click at [589, 516] on div "10" at bounding box center [589, 516] width 20 height 20
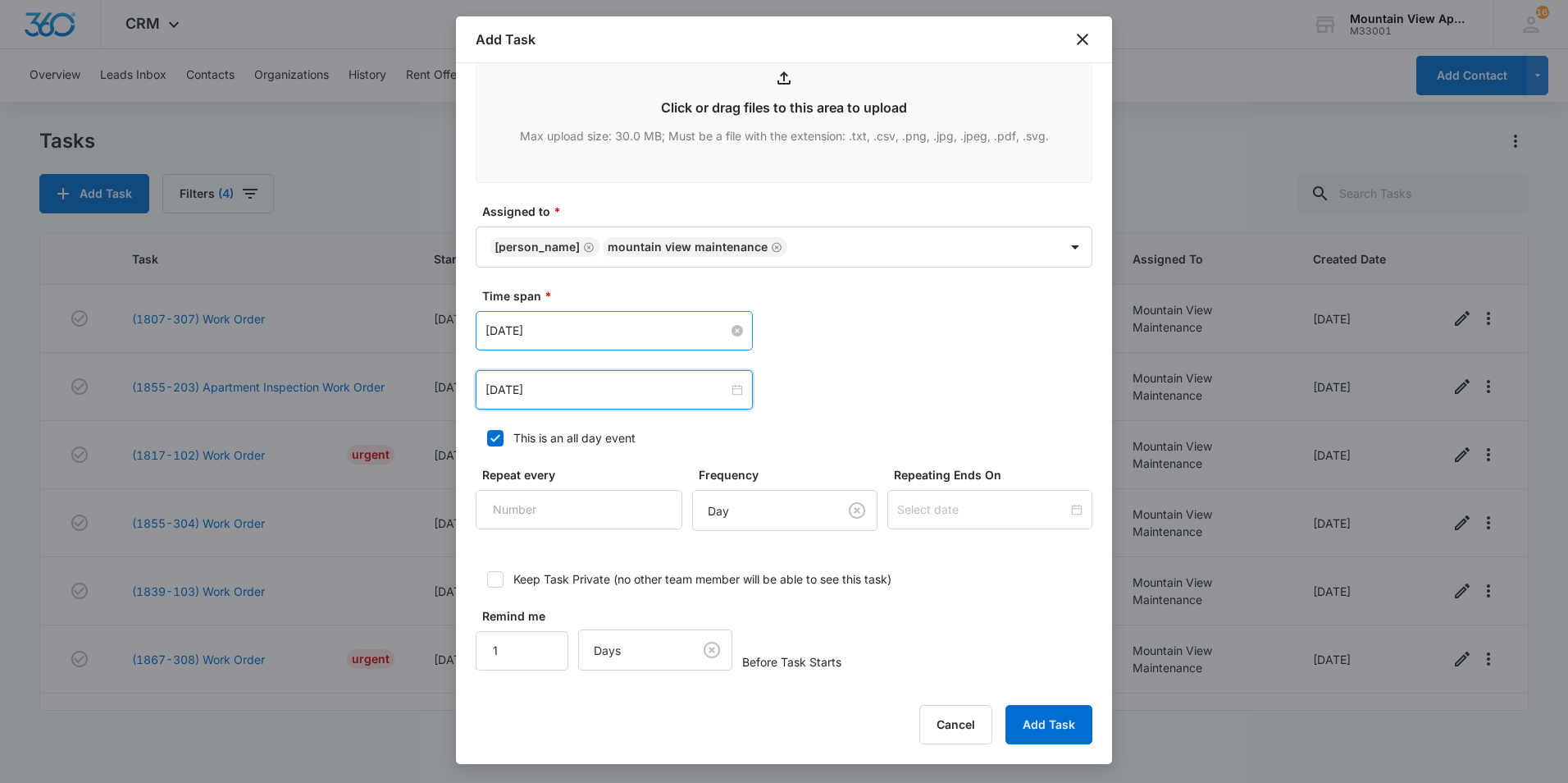
click at [796, 396] on div "Sep 10, 2025 Sep 2025 Su Mo Tu We Th Fr Sa 31 1 2 3 4 5 6 7 8 9 10 11 12 13 14 …" at bounding box center [784, 390] width 616 height 39
click at [1034, 727] on button "Add Task" at bounding box center [1049, 725] width 87 height 39
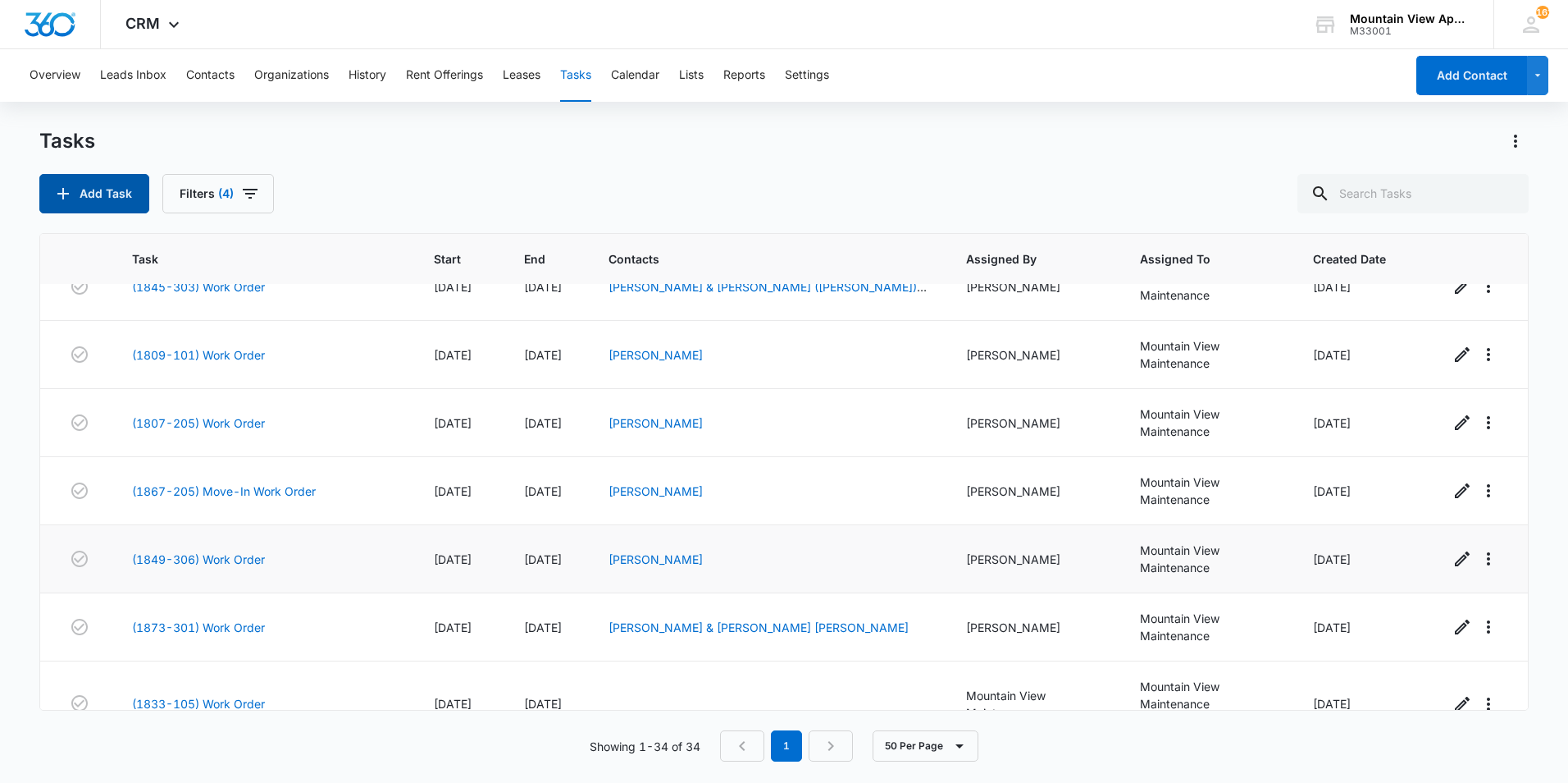
scroll to position [1924, 0]
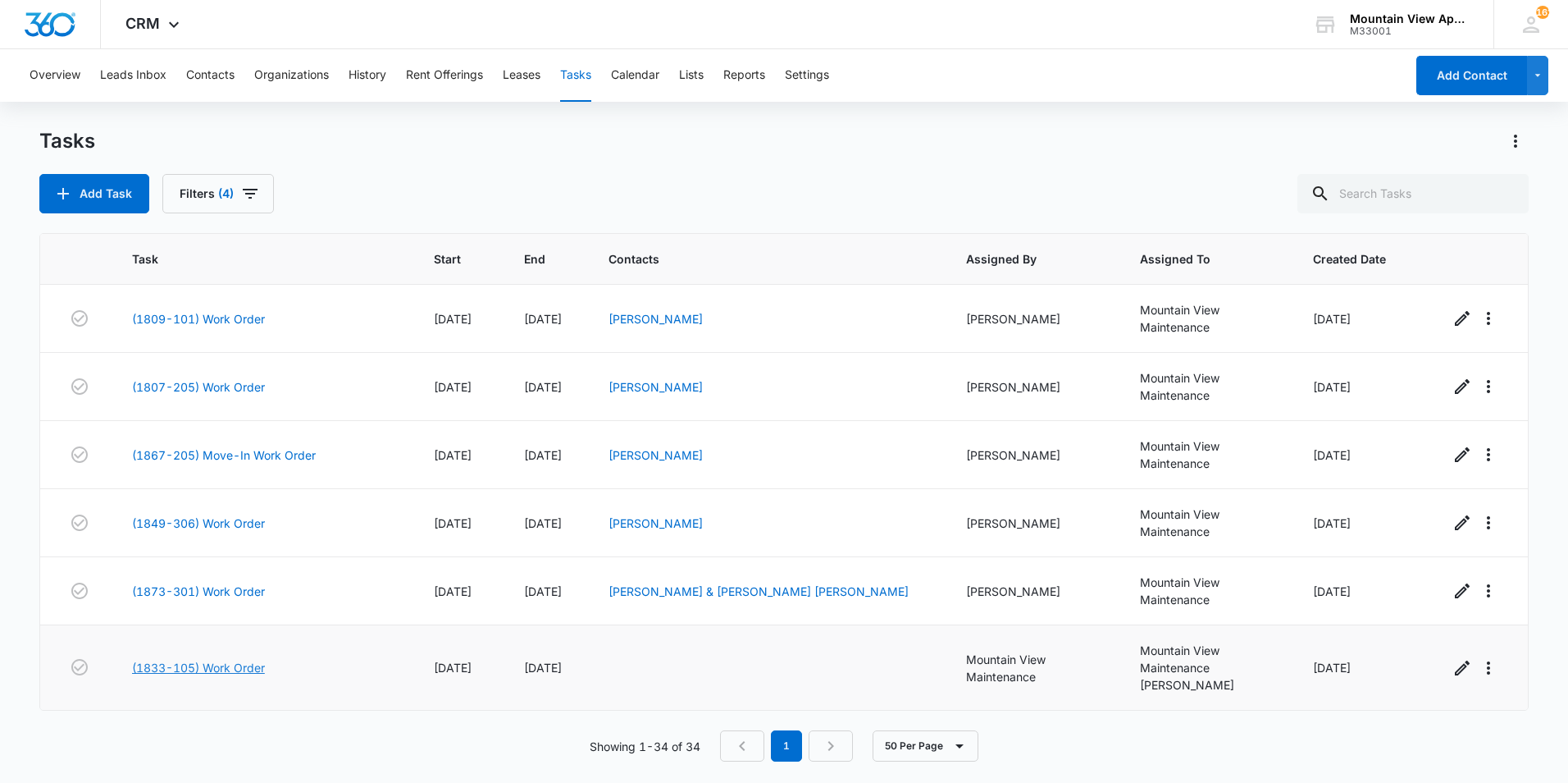
click at [160, 668] on link "(1833-105) Work Order" at bounding box center [198, 667] width 133 height 17
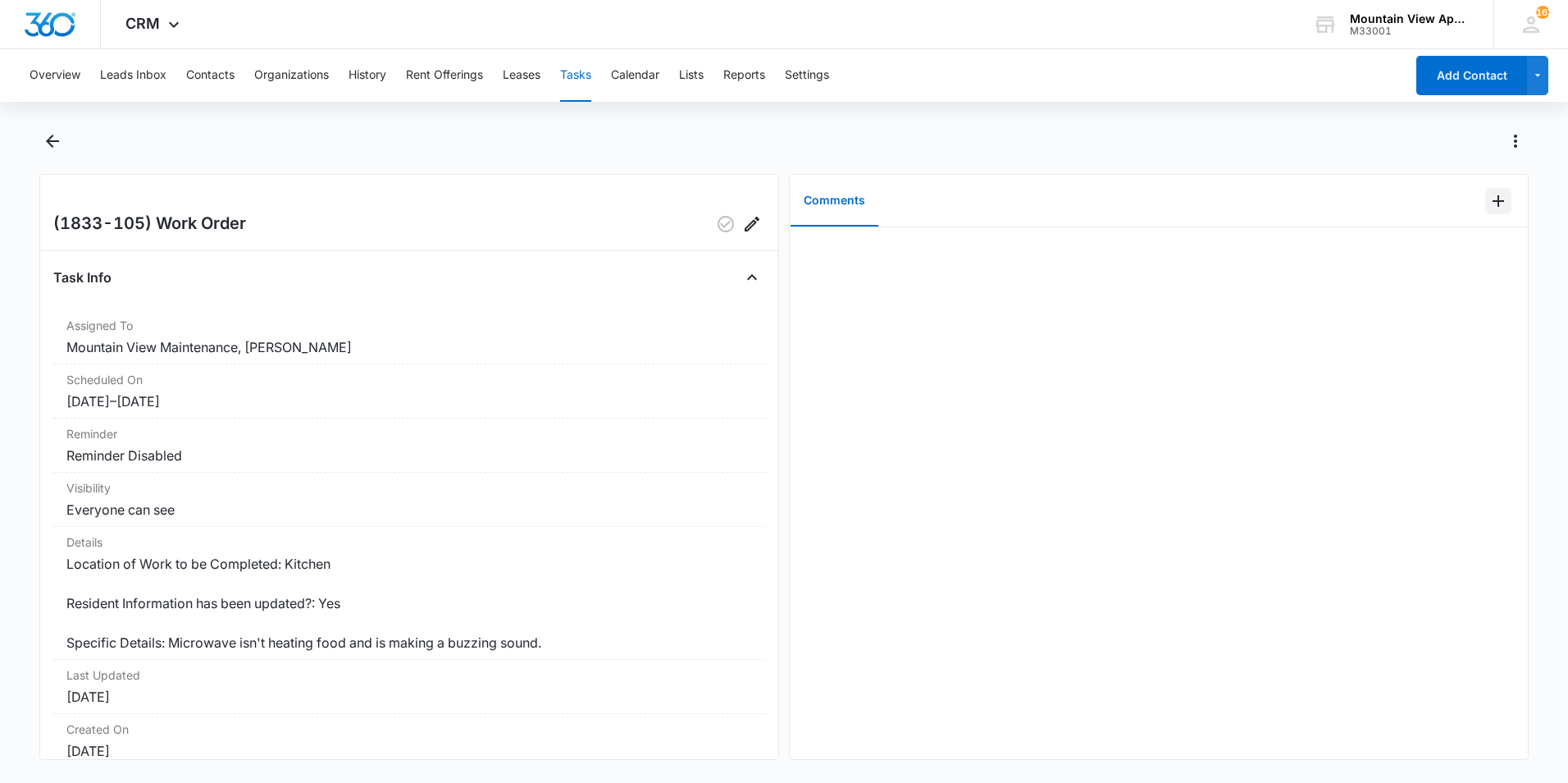
click at [1493, 201] on icon "Add Comment" at bounding box center [1498, 201] width 12 height 12
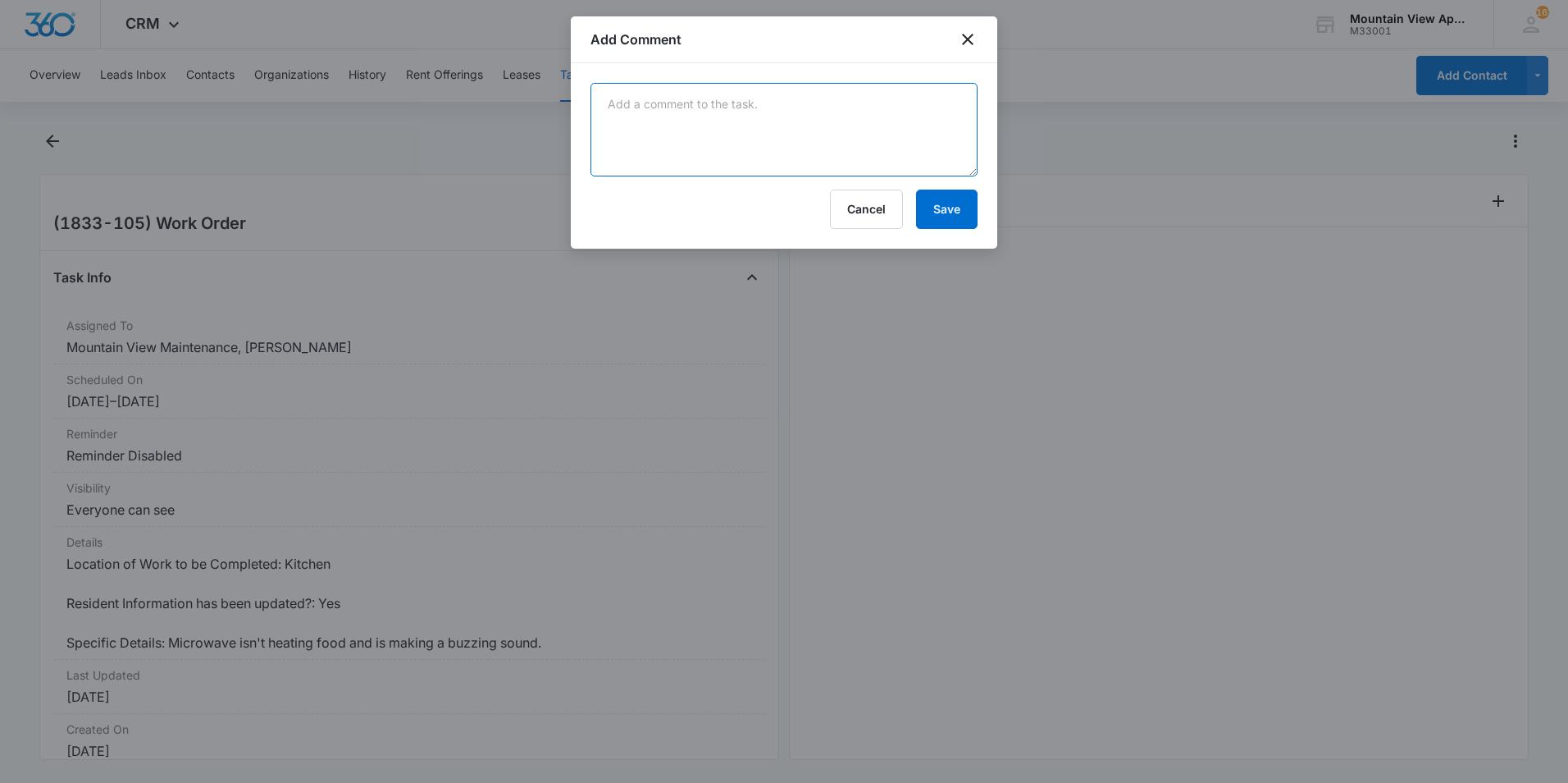
click at [919, 125] on textarea at bounding box center [784, 130] width 387 height 94
type textarea "Assessed microwave and everything is working except for the fact it's not heati…"
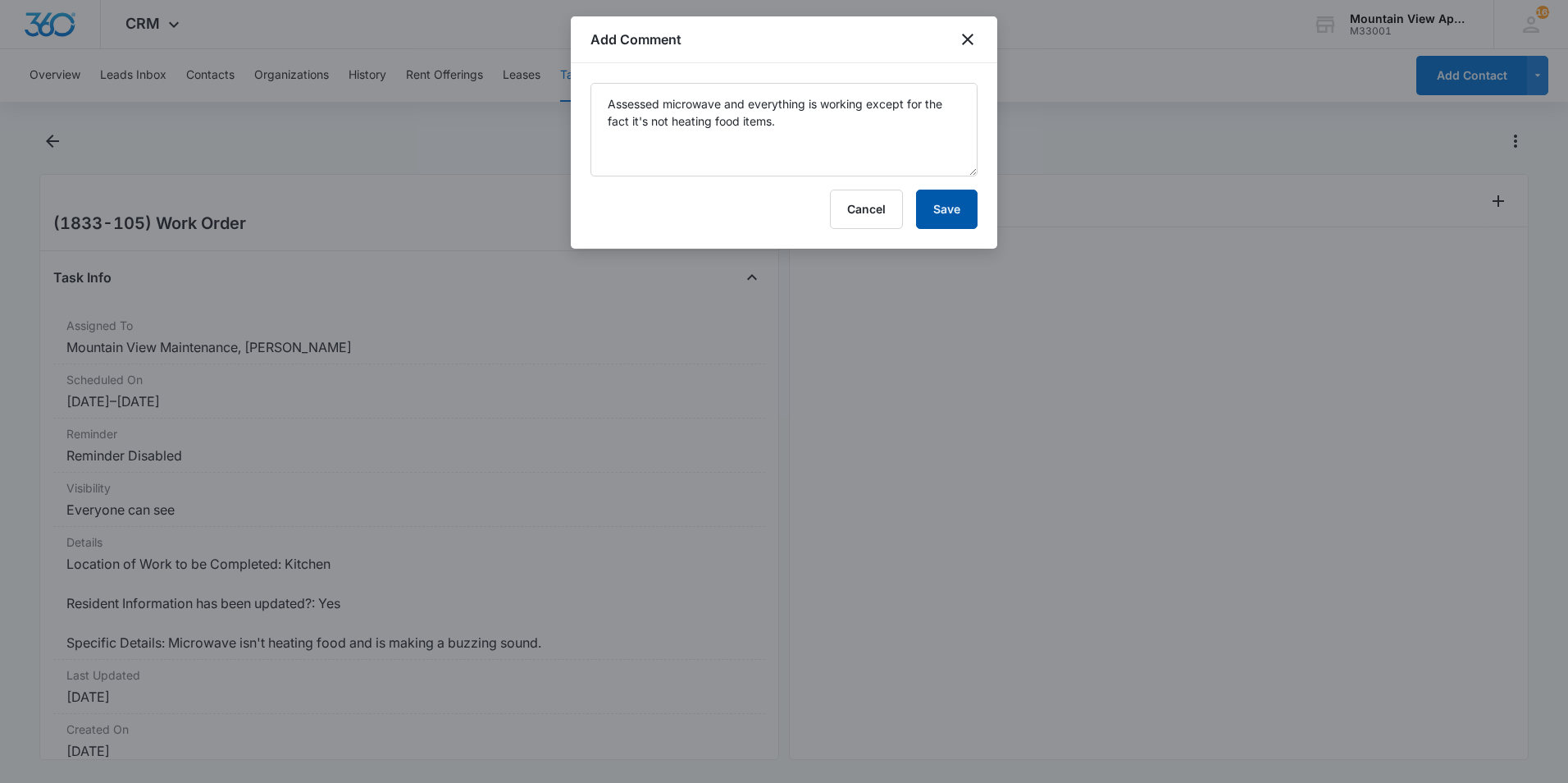
click at [933, 209] on button "Save" at bounding box center [947, 209] width 62 height 39
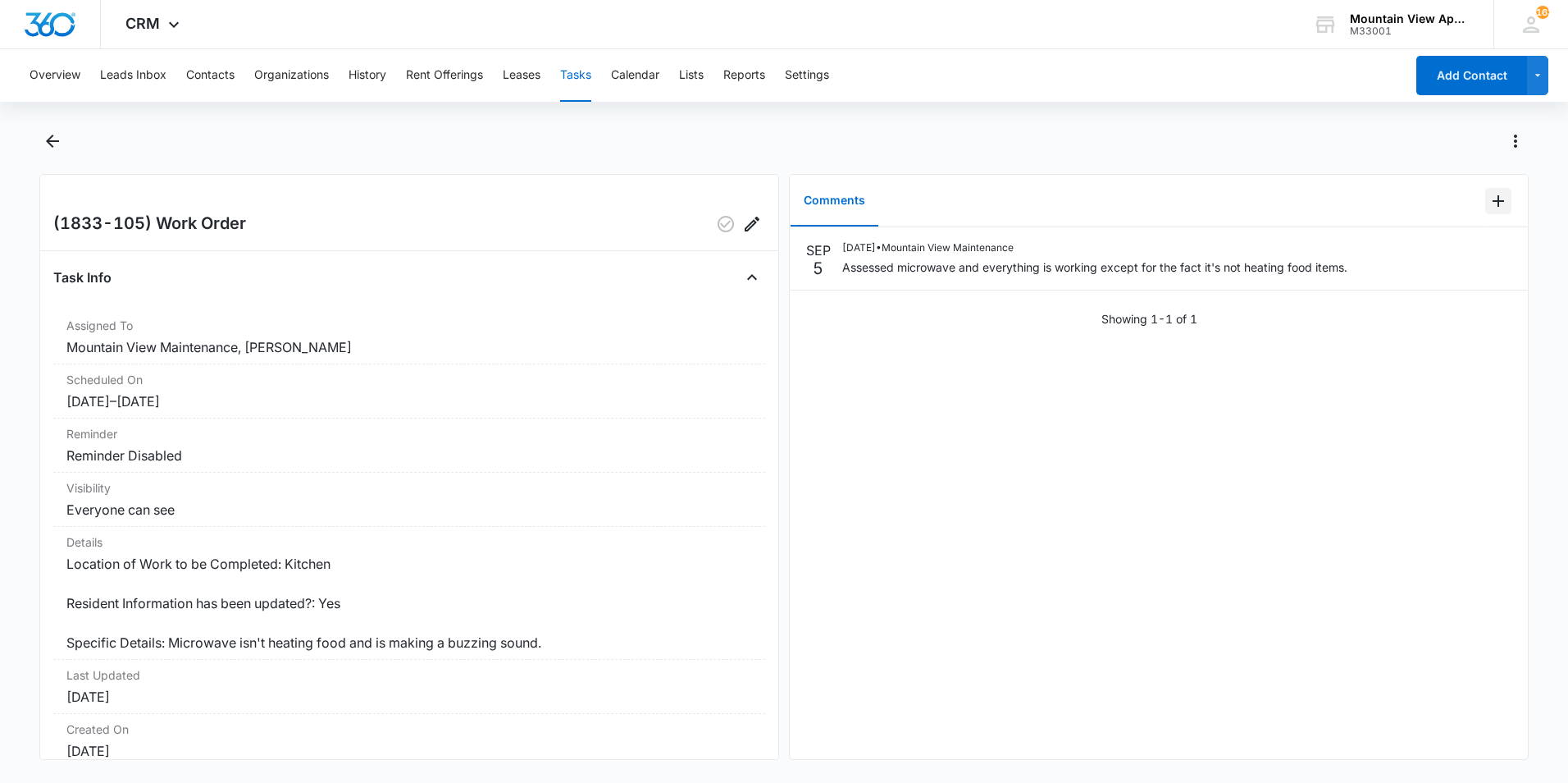
click at [1491, 206] on icon "Add Comment" at bounding box center [1498, 201] width 20 height 20
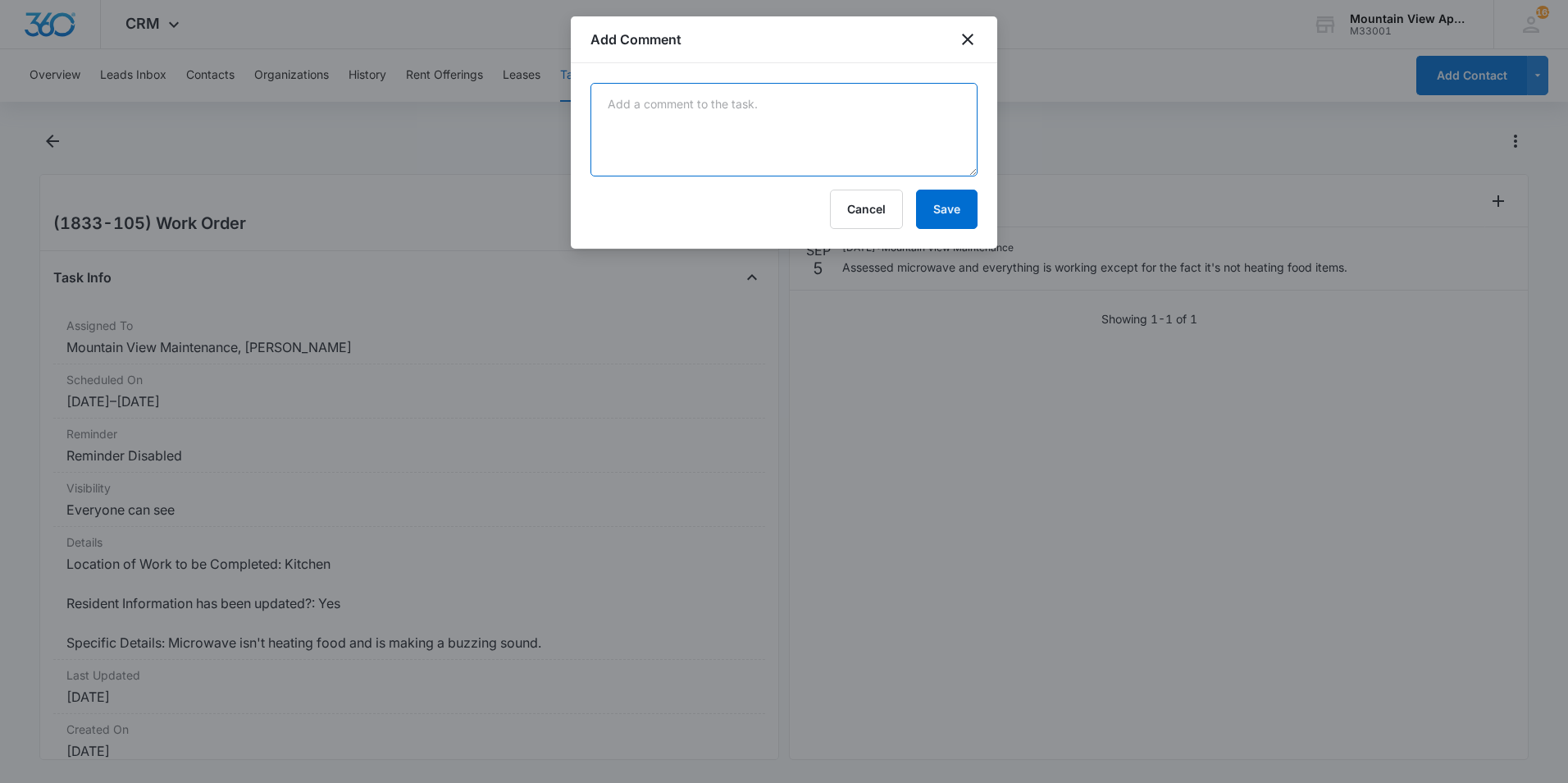
click at [898, 122] on textarea at bounding box center [784, 130] width 387 height 94
click at [894, 109] on textarea "[PERSON_NAME] assessed and found it has a bad" at bounding box center [784, 130] width 387 height 94
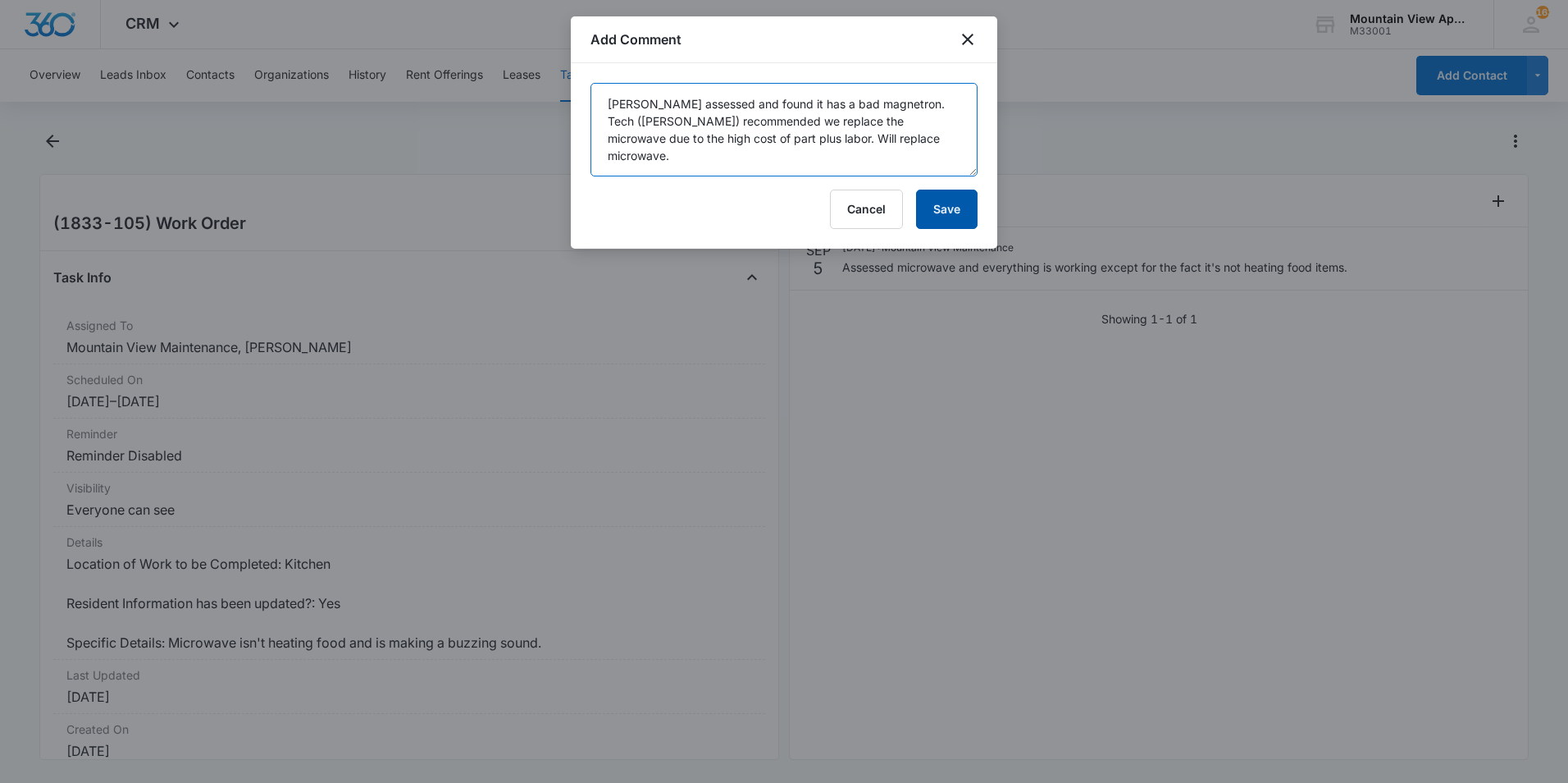
type textarea "Manweiler assessed and found it has a bad magnetron. Tech (John) recommended we…"
click at [949, 208] on button "Save" at bounding box center [947, 209] width 62 height 39
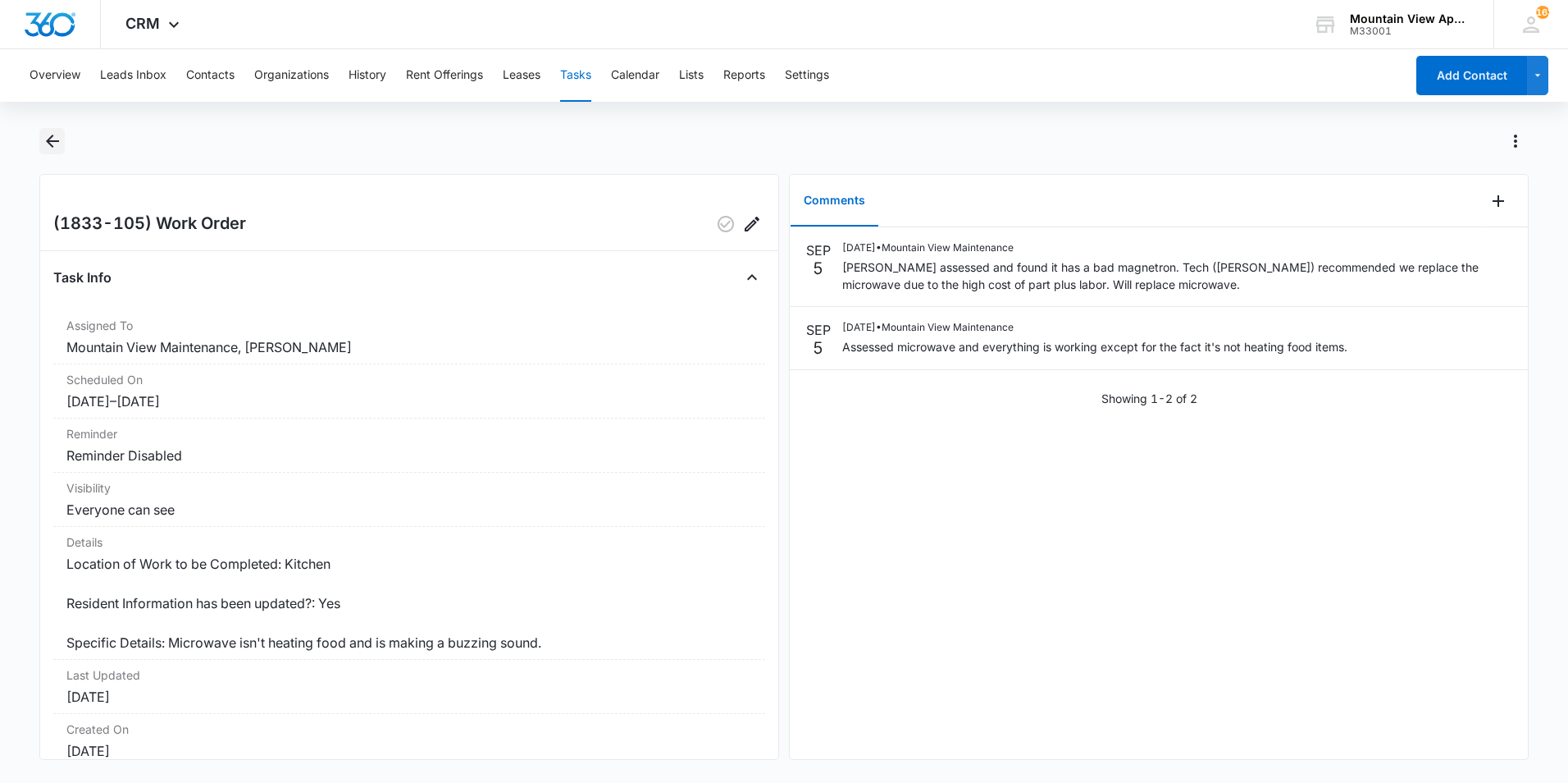
click at [47, 139] on icon "Back" at bounding box center [52, 141] width 13 height 13
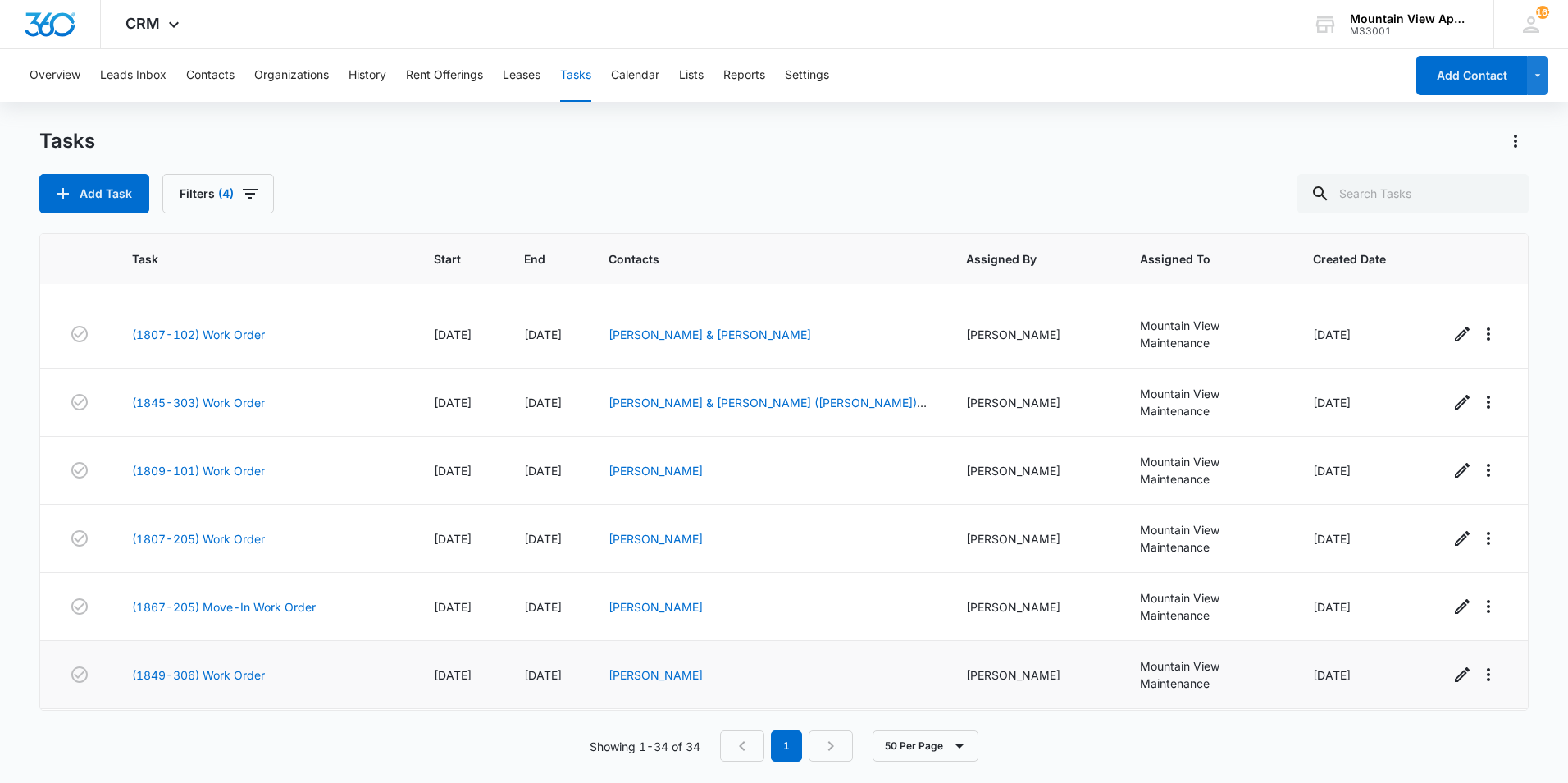
scroll to position [1924, 0]
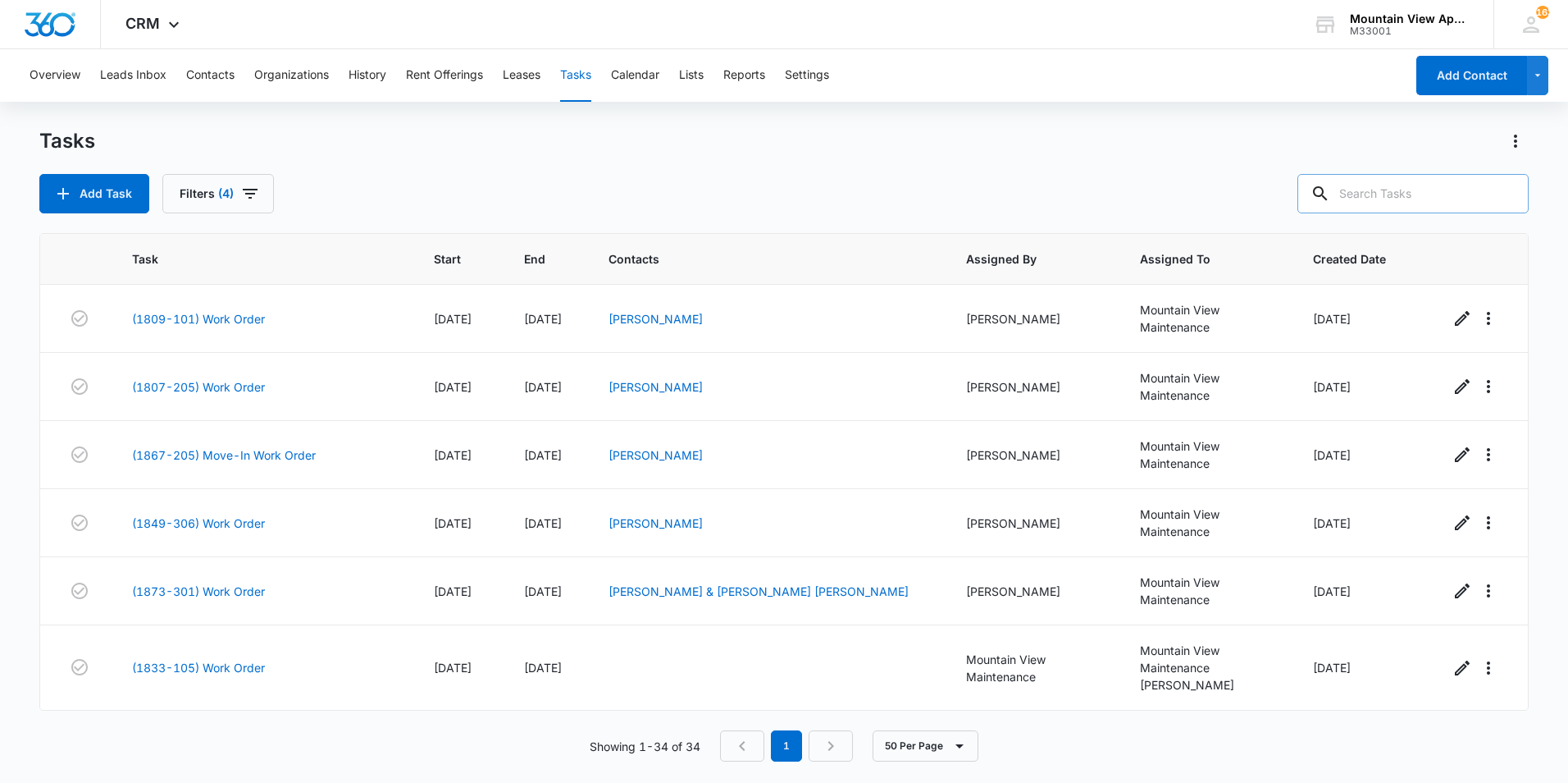
click at [1402, 191] on input "text" at bounding box center [1413, 194] width 231 height 39
type input "1"
click at [594, 180] on div "Add Task Filters (4)" at bounding box center [784, 194] width 1489 height 39
click at [212, 592] on link "(1873-301) Work Order" at bounding box center [198, 591] width 133 height 17
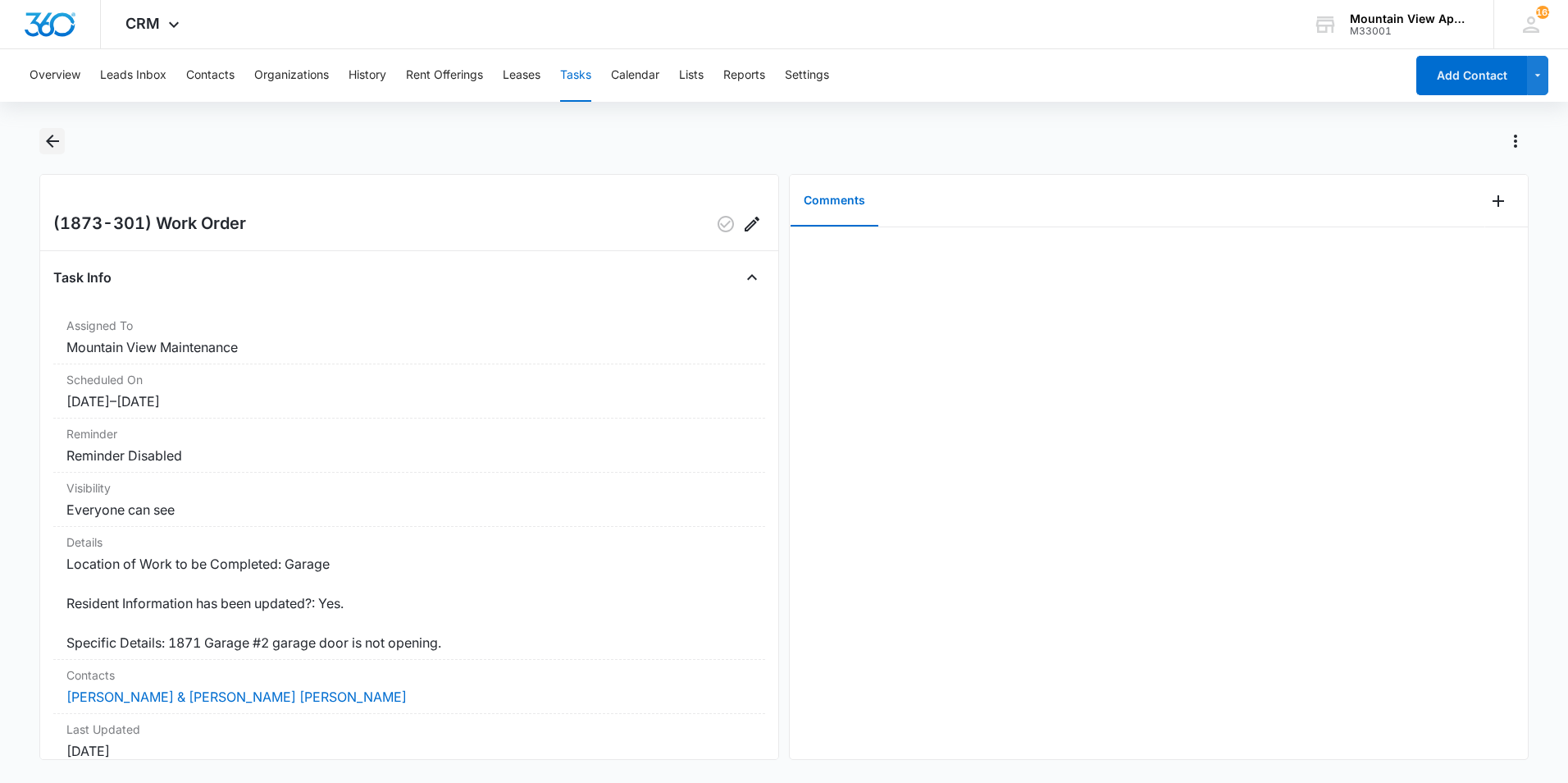
click at [52, 142] on icon "Back" at bounding box center [52, 141] width 13 height 13
